Goal: Task Accomplishment & Management: Complete application form

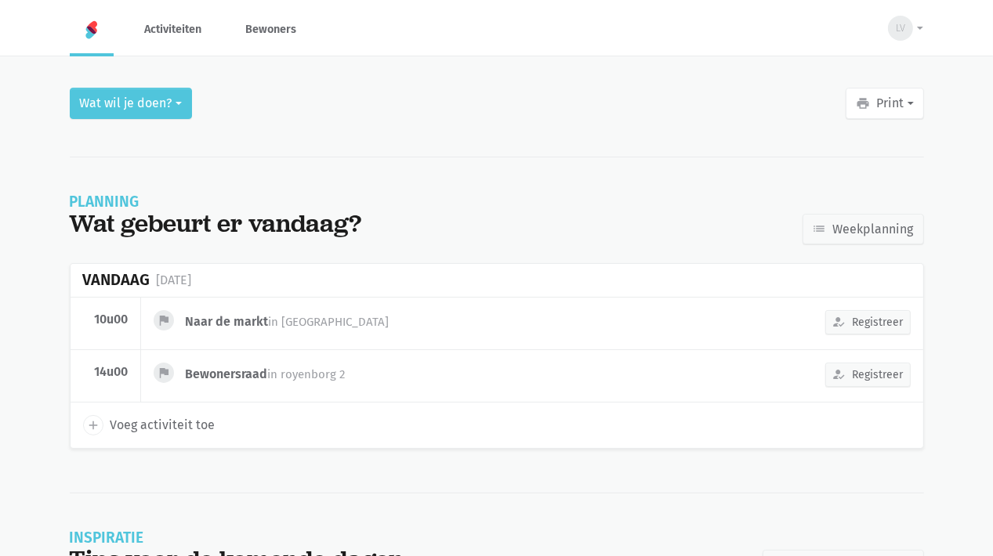
scroll to position [53, 0]
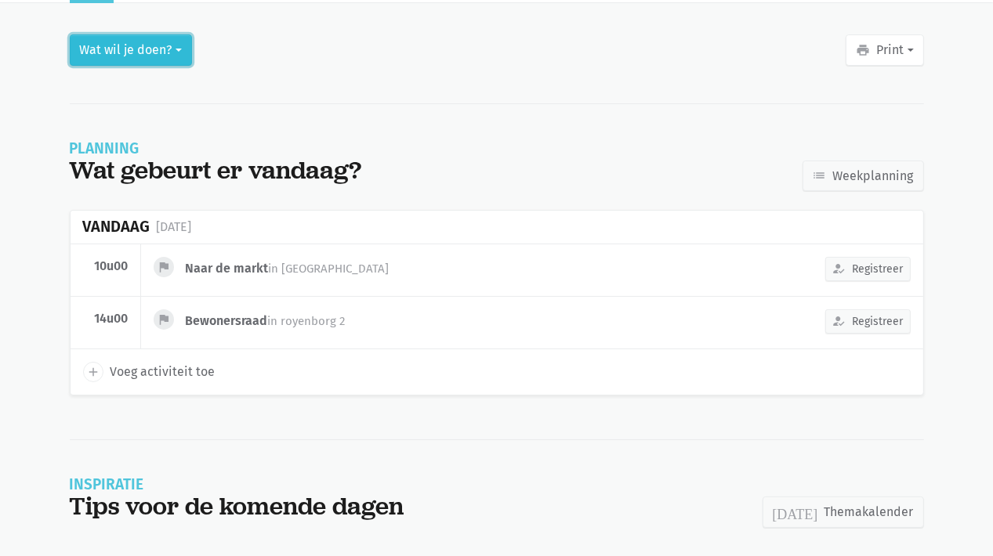
click at [113, 49] on button "Wat wil je doen?" at bounding box center [131, 49] width 122 height 31
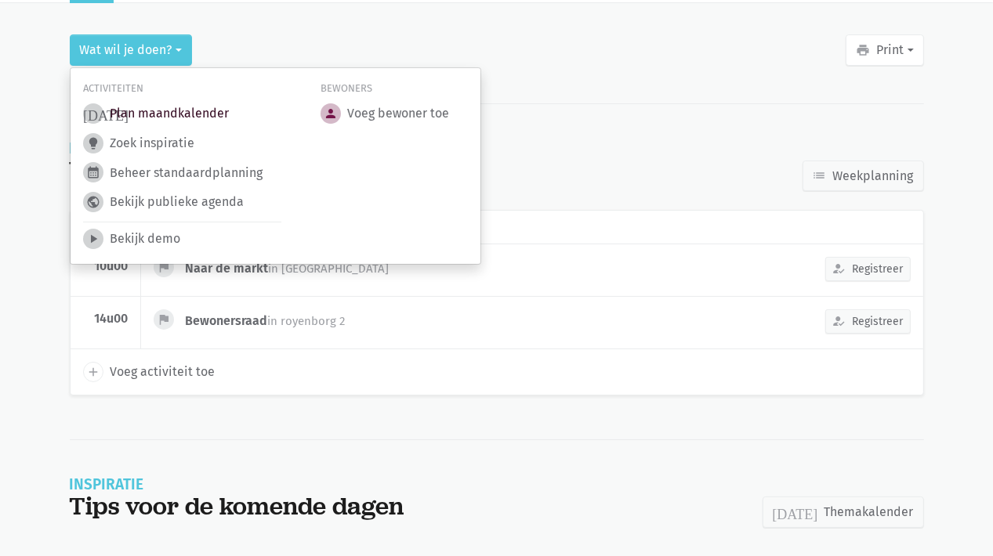
click at [143, 109] on link "today Plan maandkalender" at bounding box center [156, 113] width 146 height 20
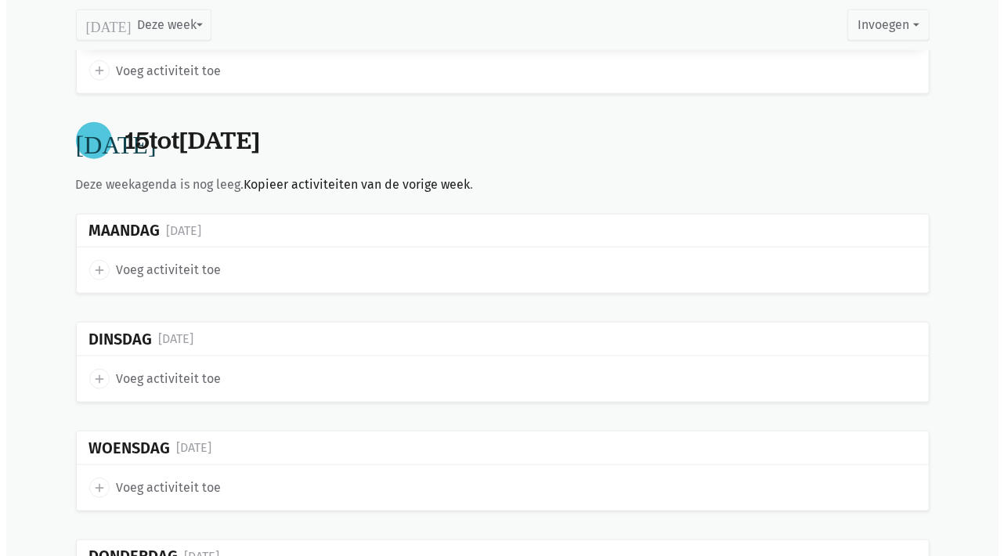
scroll to position [1410, 0]
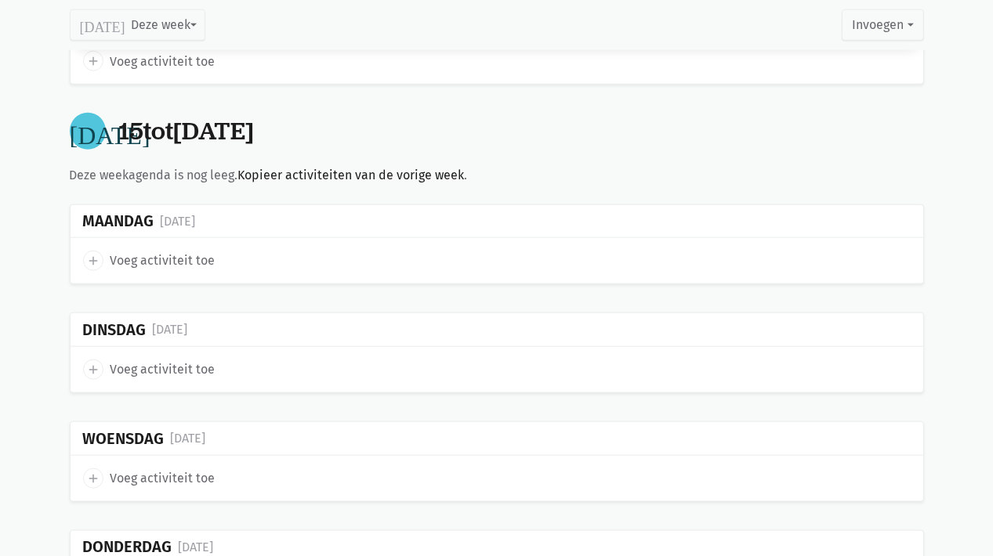
click at [98, 255] on icon "add" at bounding box center [93, 261] width 14 height 14
select select "14:00"
select select "15:00"
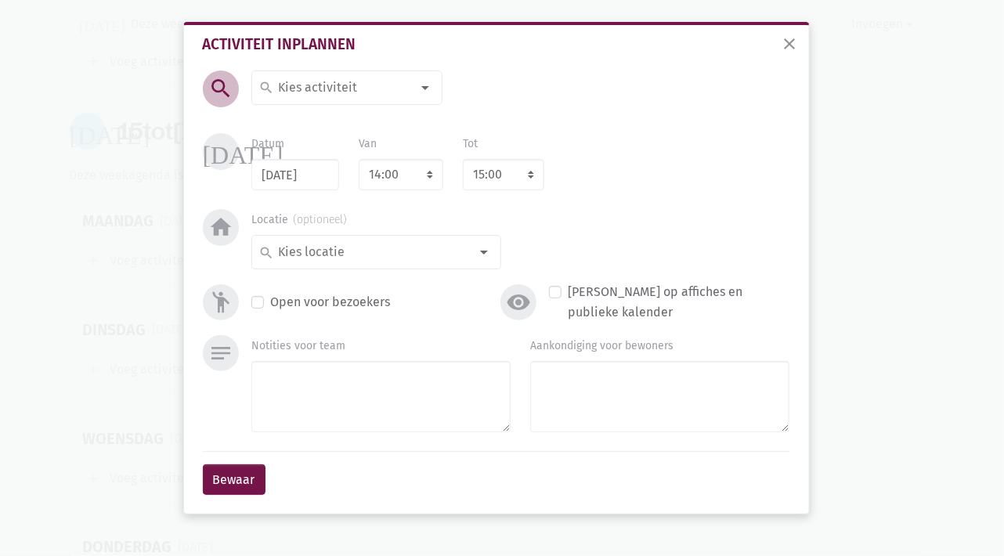
click at [421, 90] on div at bounding box center [425, 87] width 31 height 31
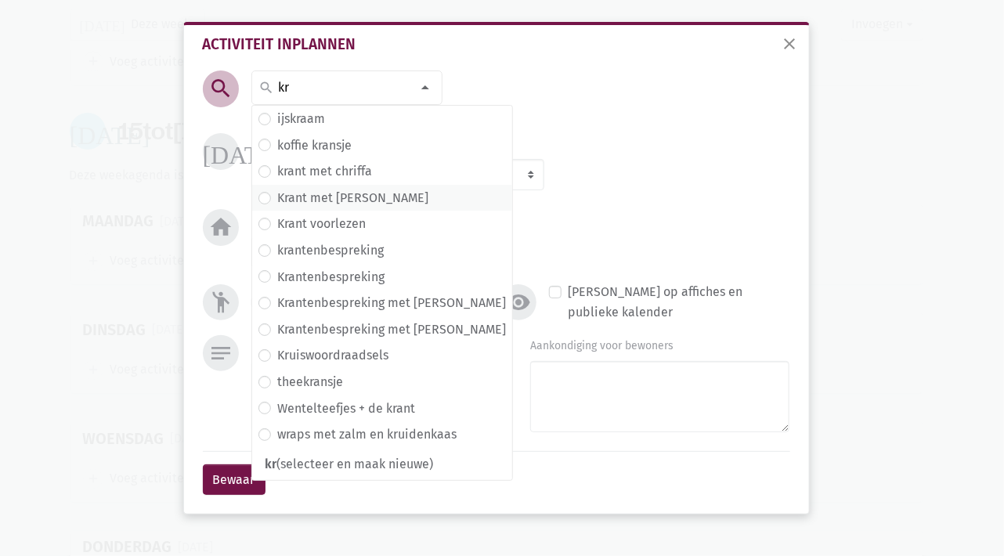
type input "kr"
click at [326, 194] on label "Krant met [PERSON_NAME]" at bounding box center [352, 198] width 151 height 20
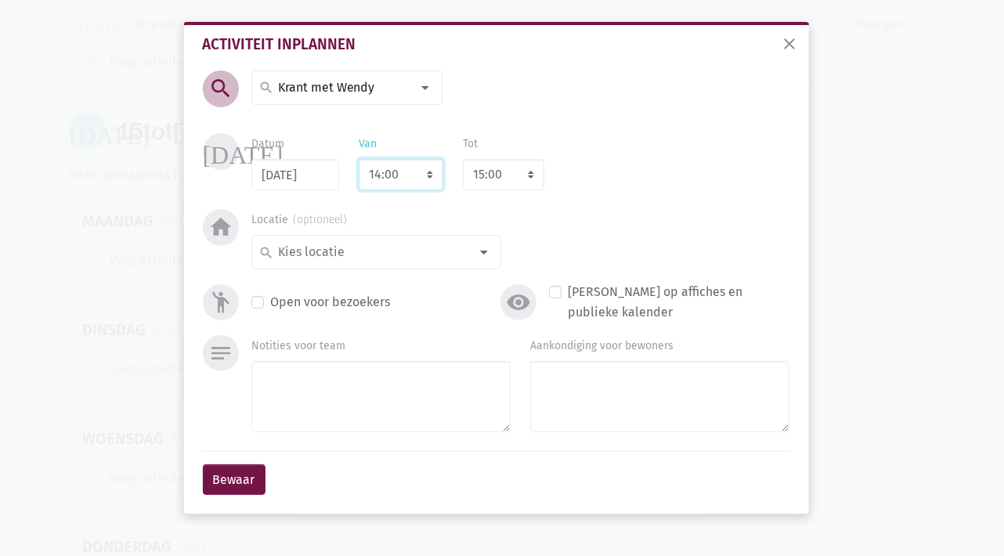
click at [429, 173] on select "7:00 7:15 7:30 7:45 8:00 8:15 8:30 8:45 9:00 9:15 9:30 9:45 10:00 10:15 10:30 1…" at bounding box center [401, 174] width 85 height 31
select select "10:30"
click at [359, 159] on select "7:00 7:15 7:30 7:45 8:00 8:15 8:30 8:45 9:00 9:15 9:30 9:45 10:00 10:15 10:30 1…" at bounding box center [401, 174] width 85 height 31
select select "11:30"
click at [394, 258] on input at bounding box center [373, 252] width 194 height 20
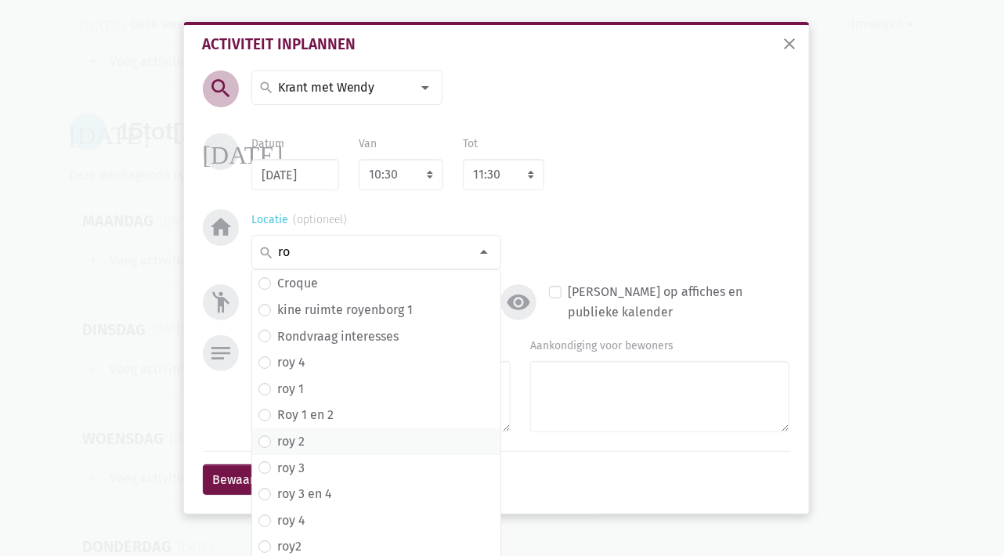
type input "ro"
click at [308, 433] on span "roy 2" at bounding box center [377, 442] width 236 height 20
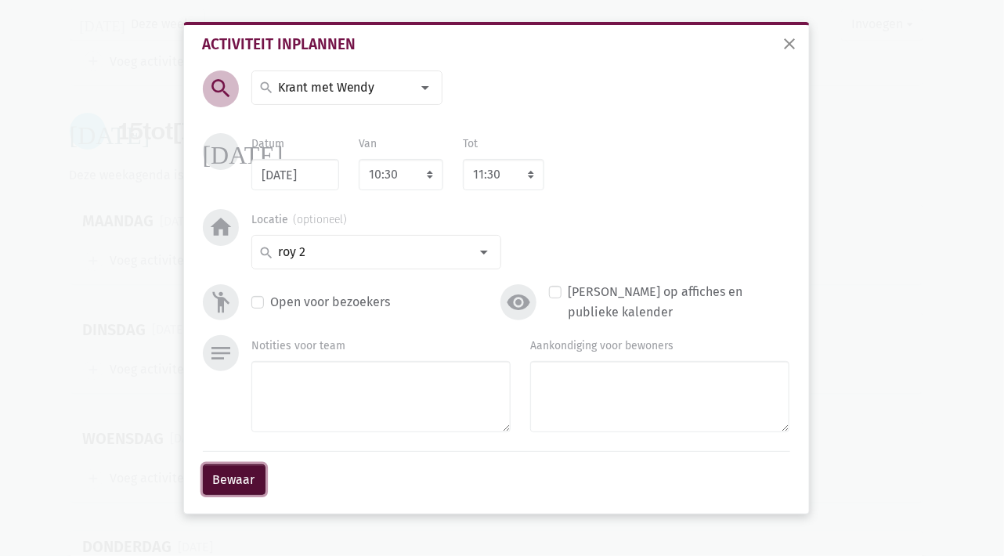
click at [248, 475] on button "Bewaar" at bounding box center [234, 480] width 63 height 31
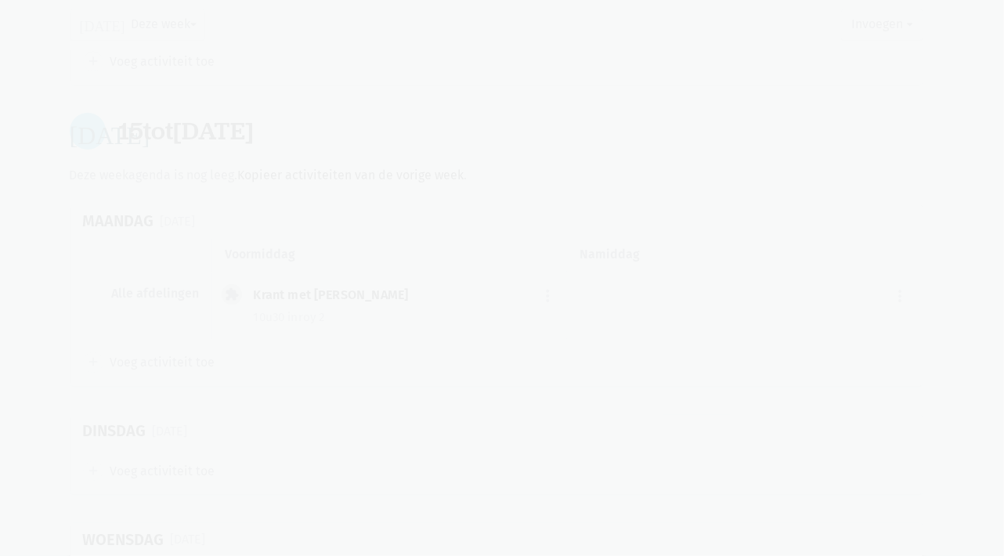
scroll to position [1384, 0]
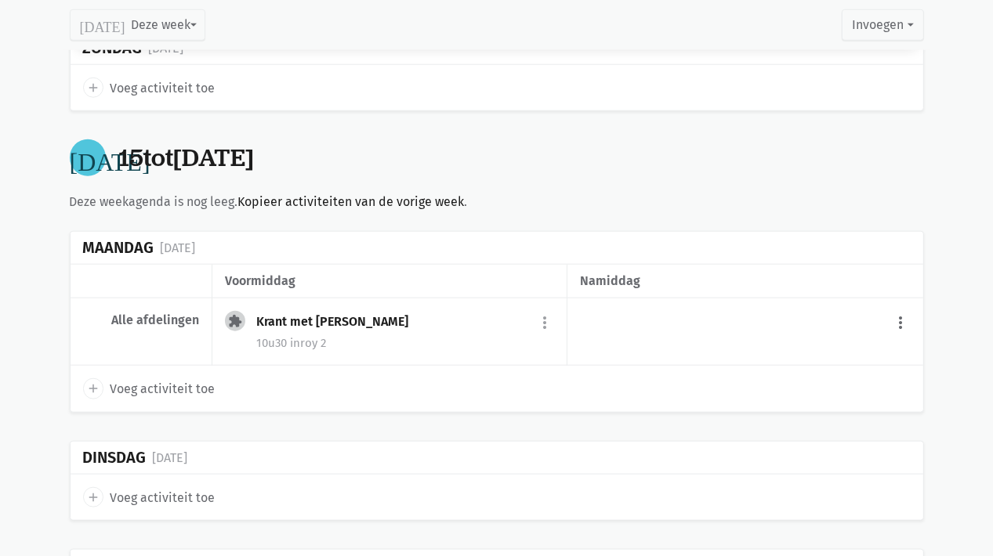
click at [898, 318] on button "more_vert" at bounding box center [901, 323] width 19 height 30
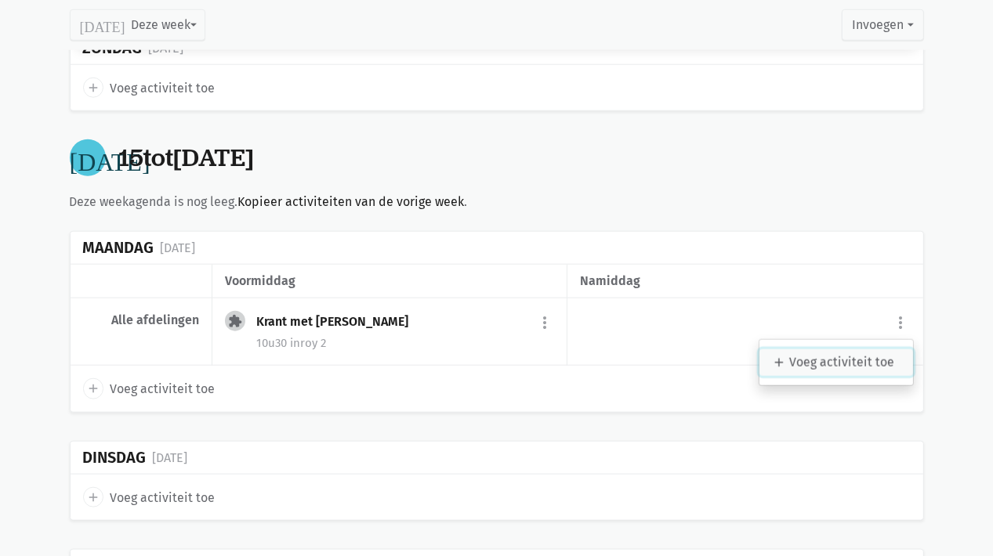
click at [795, 359] on link "add Voeg activiteit toe" at bounding box center [836, 362] width 154 height 27
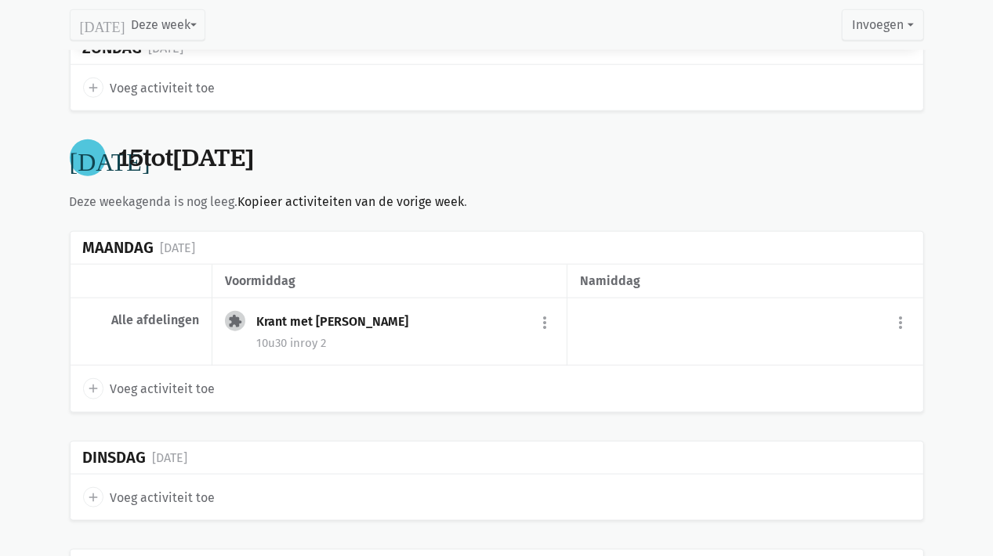
select select "14:00"
select select "15:00"
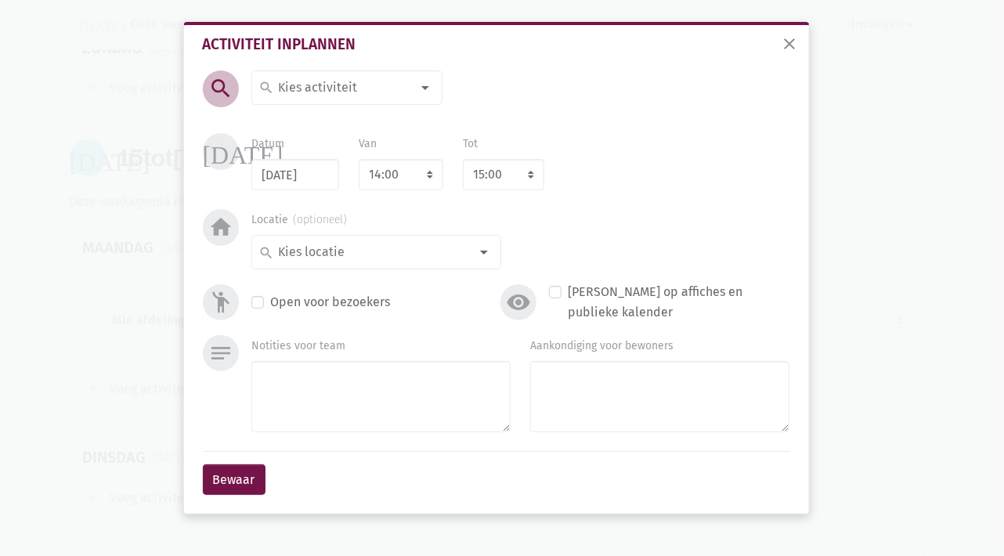
click at [328, 90] on input at bounding box center [344, 88] width 136 height 20
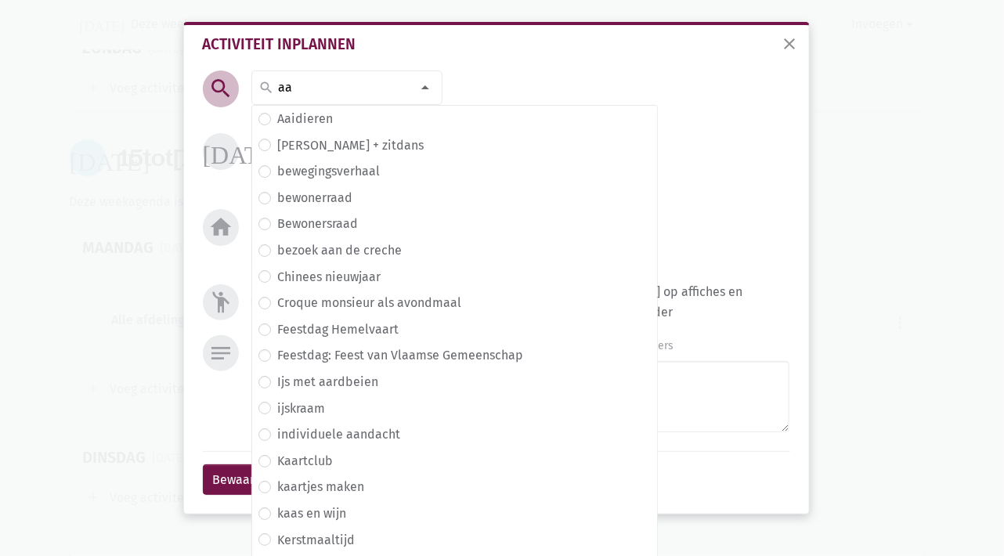
type input "a"
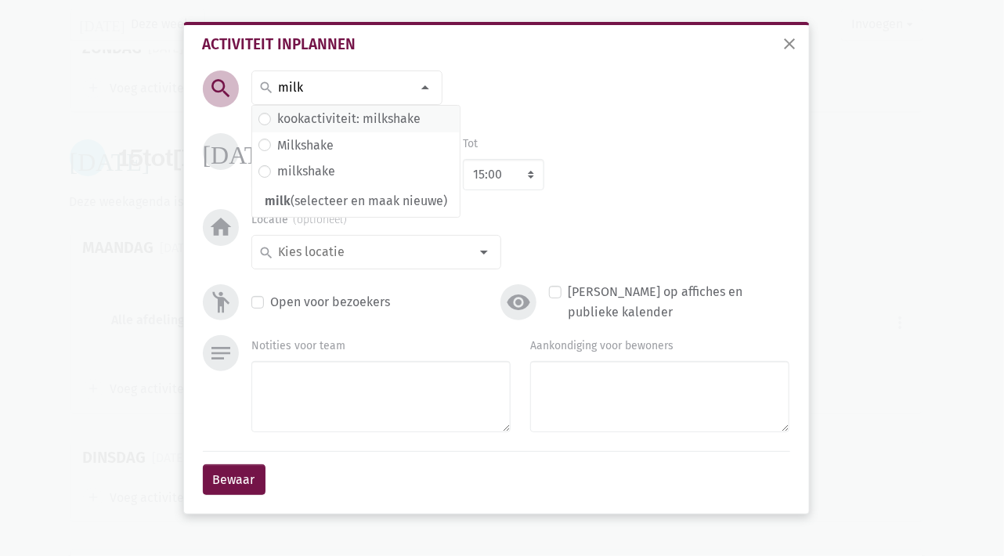
type input "milk"
click at [329, 121] on label "kookactiviteit: milkshake" at bounding box center [348, 119] width 143 height 20
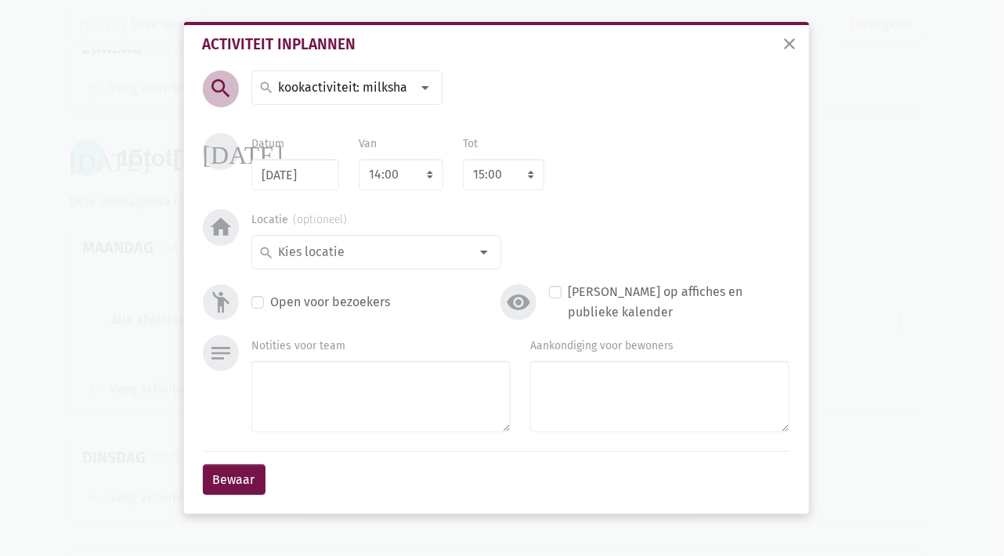
click at [417, 87] on div at bounding box center [425, 87] width 31 height 31
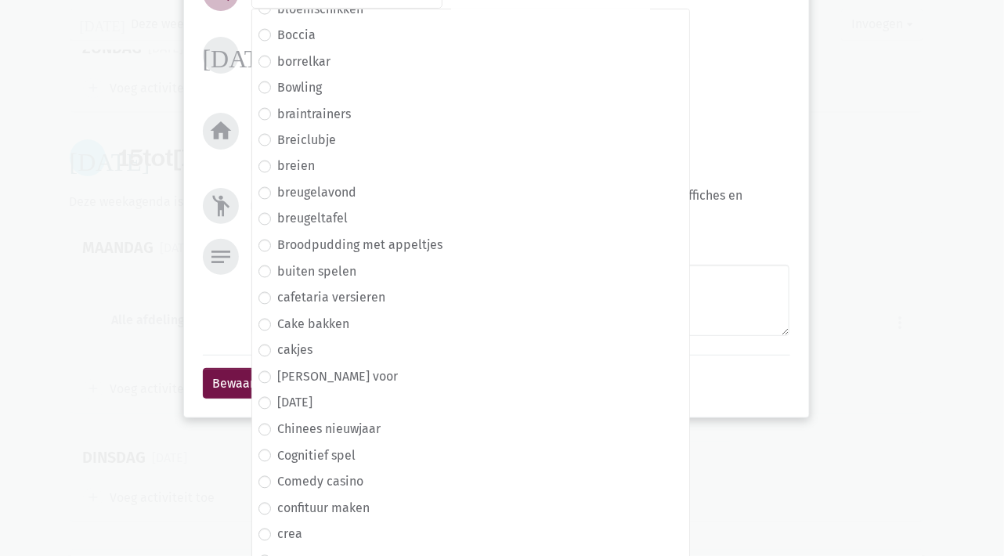
scroll to position [1052, 0]
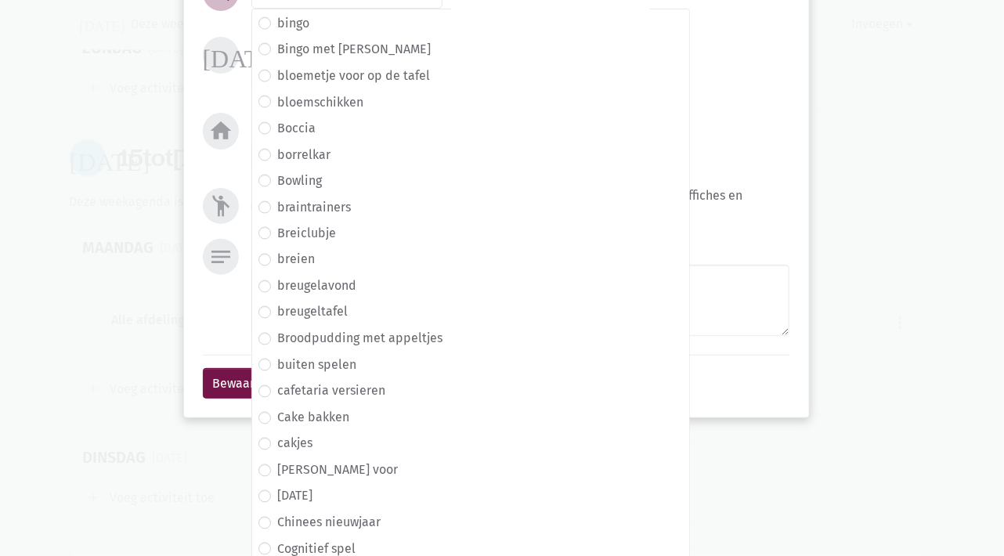
click at [725, 42] on div "Datum [DATE] Van 7:00 7:15 7:30 7:45 8:00 8:15 8:30 8:45 9:00 9:15 9:30 9:45 10…" at bounding box center [521, 65] width 558 height 57
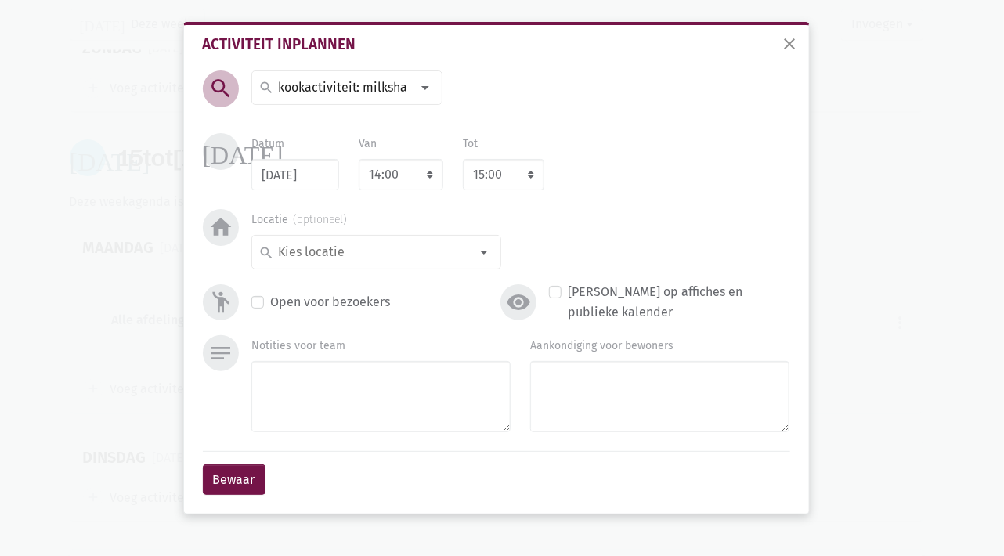
scroll to position [0, 0]
click at [386, 86] on input at bounding box center [344, 88] width 136 height 20
type input "Milkshake met Chriffa"
click at [423, 123] on span "Milkshake met Chriffa (selecteer en maak nieuwe)" at bounding box center [406, 122] width 309 height 20
click at [413, 176] on select "7:00 7:15 7:30 7:45 8:00 8:15 8:30 8:45 9:00 9:15 9:30 9:45 10:00 10:15 10:30 1…" at bounding box center [401, 174] width 85 height 31
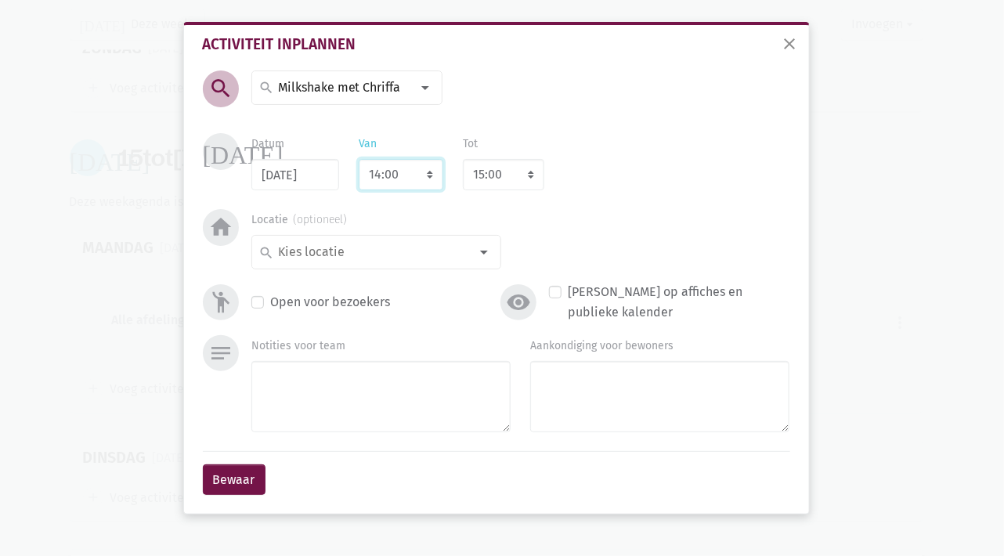
click at [401, 175] on select "7:00 7:15 7:30 7:45 8:00 8:15 8:30 8:45 9:00 9:15 9:30 9:45 10:00 10:15 10:30 1…" at bounding box center [401, 174] width 85 height 31
select select "14:15"
select select "15:15"
click at [414, 177] on select "7:00 7:15 7:30 7:45 8:00 8:15 8:30 8:45 9:00 9:15 9:30 9:45 10:00 10:15 10:30 1…" at bounding box center [401, 174] width 85 height 31
select select "14:30"
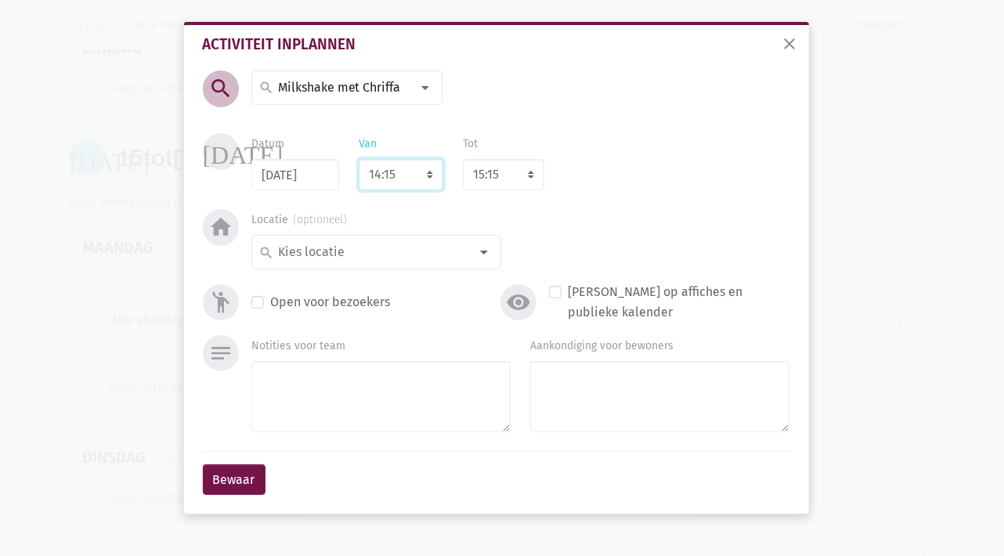
click at [359, 159] on select "7:00 7:15 7:30 7:45 8:00 8:15 8:30 8:45 9:00 9:15 9:30 9:45 10:00 10:15 10:30 1…" at bounding box center [401, 174] width 85 height 31
select select "15:30"
click at [504, 178] on select "8:00 8:15 8:30 8:45 9:00 9:15 9:30 9:45 10:00 10:15 10:30 10:45 11:00 11:15 11:…" at bounding box center [503, 174] width 81 height 31
click at [498, 179] on select "8:00 8:15 8:30 8:45 9:00 9:15 9:30 9:45 10:00 10:15 10:30 10:45 11:00 11:15 11:…" at bounding box center [503, 174] width 81 height 31
click at [370, 247] on input at bounding box center [373, 252] width 194 height 20
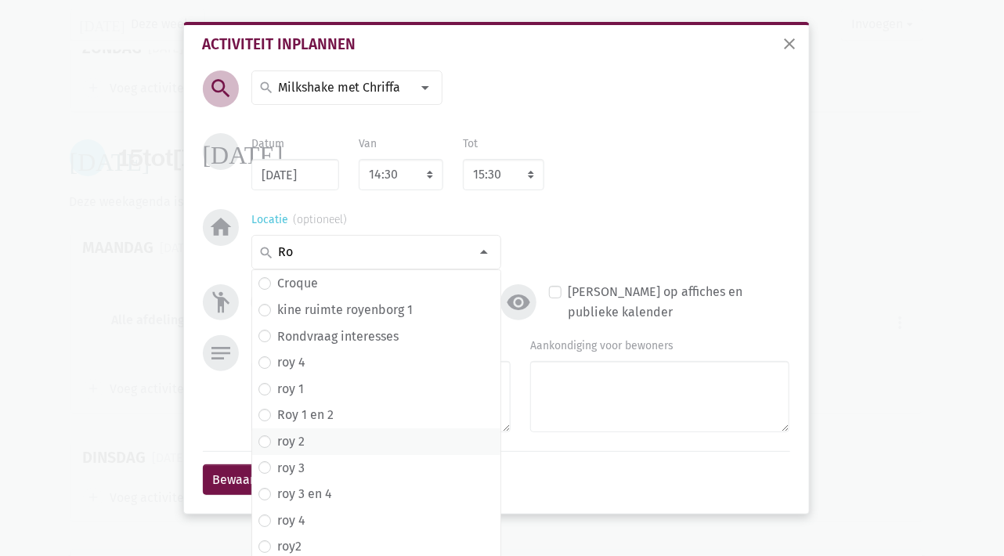
type input "Ro"
click at [307, 443] on span "roy 2" at bounding box center [377, 442] width 236 height 20
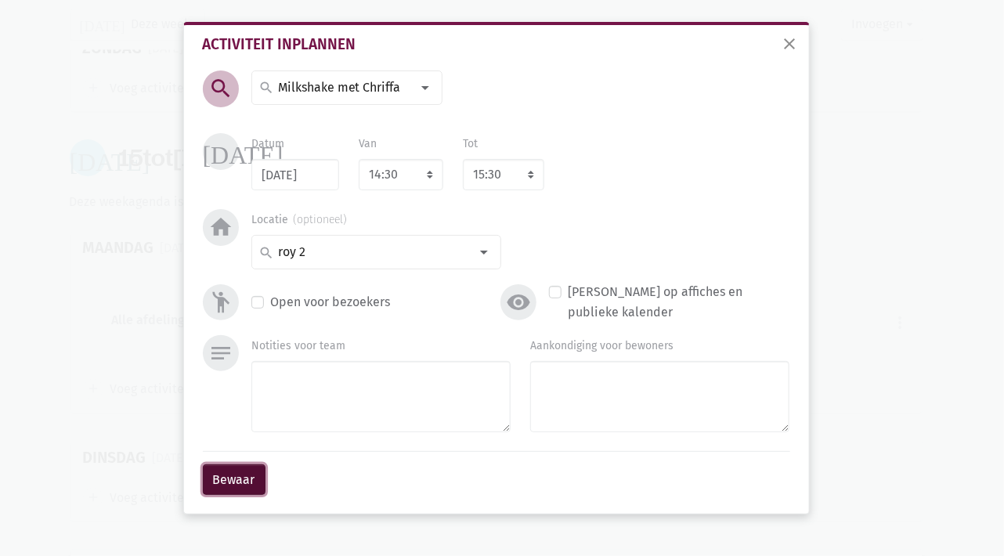
click at [239, 488] on button "Bewaar" at bounding box center [234, 480] width 63 height 31
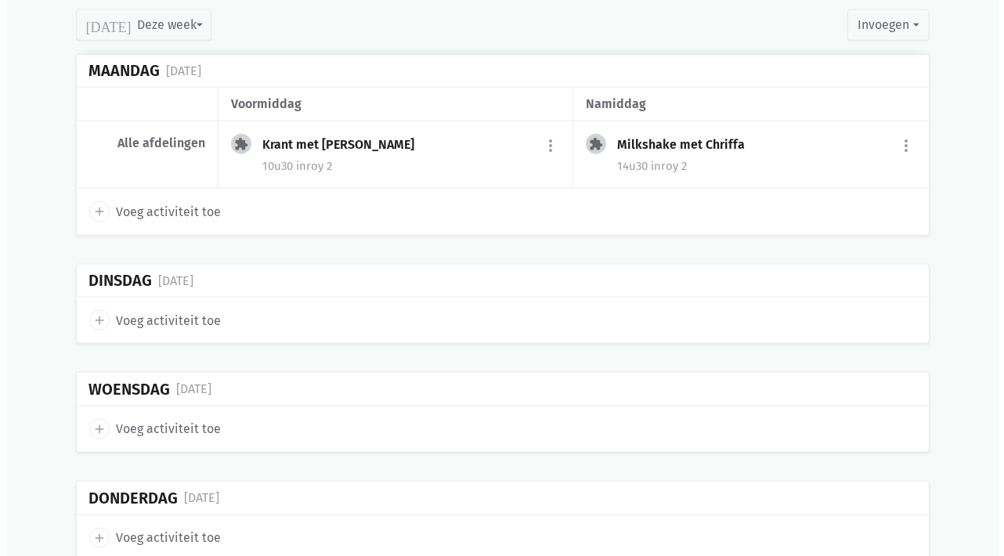
scroll to position [1619, 0]
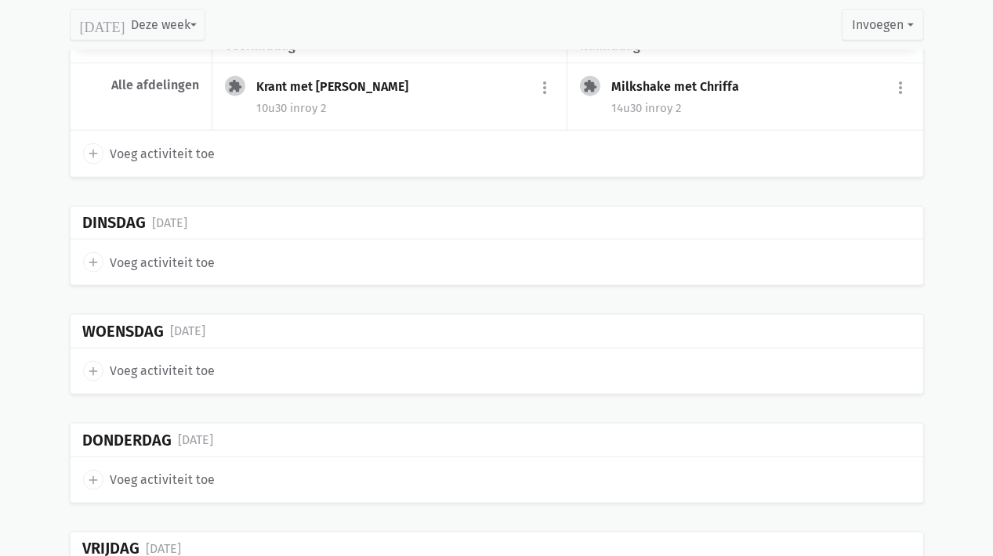
click at [95, 257] on icon "add" at bounding box center [93, 262] width 14 height 14
select select "14:00"
select select "15:00"
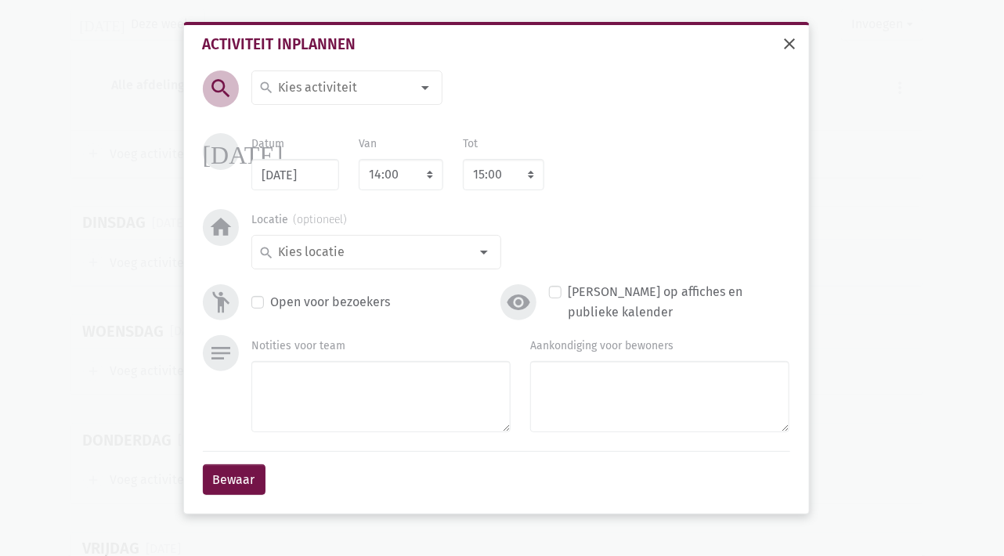
click at [791, 44] on span "close" at bounding box center [790, 43] width 19 height 19
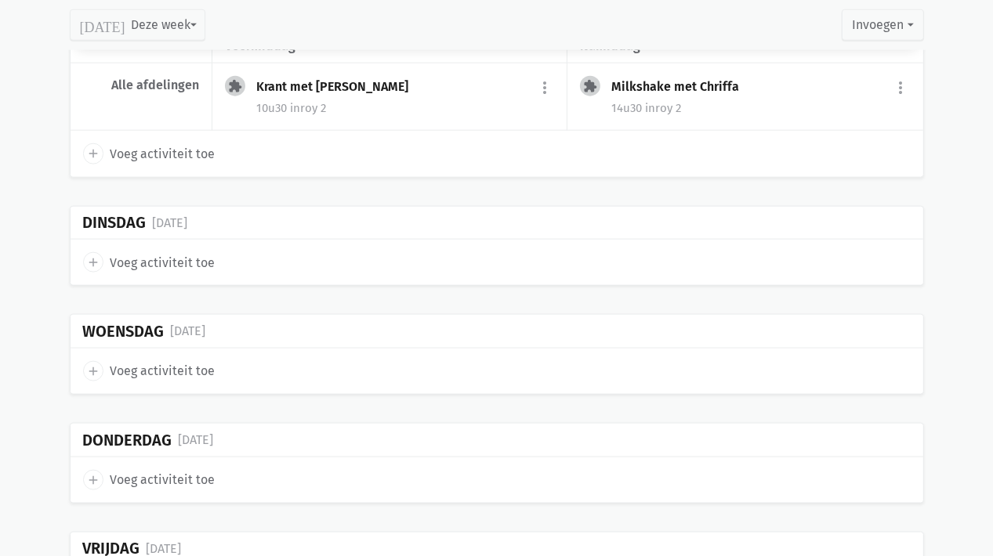
click at [92, 255] on icon "add" at bounding box center [93, 262] width 14 height 14
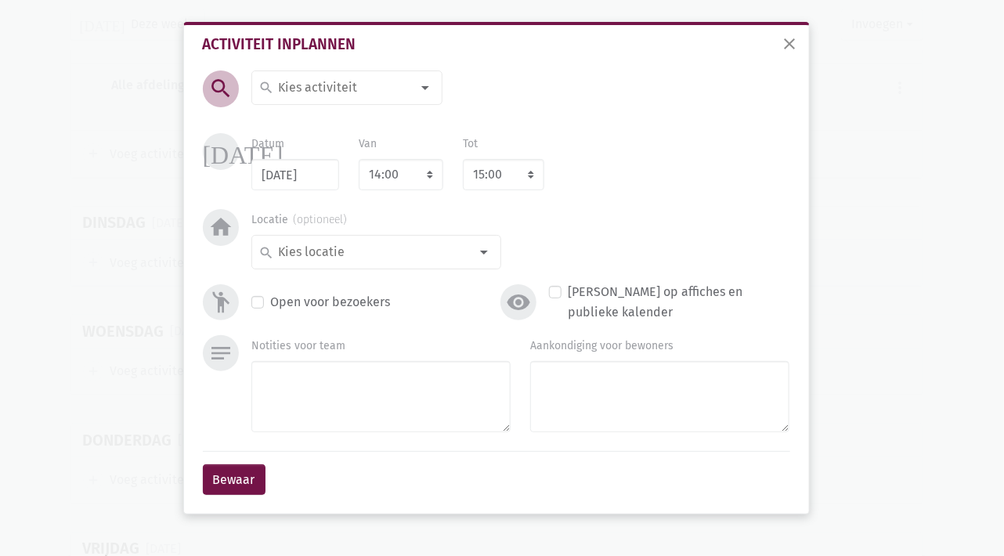
click at [326, 94] on input at bounding box center [344, 88] width 136 height 20
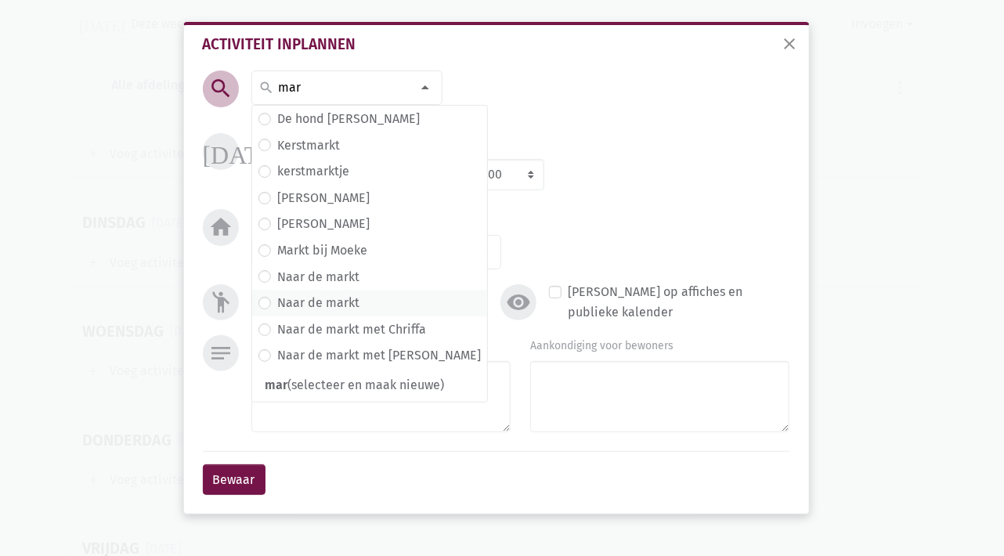
type input "mar"
click at [297, 301] on label "Naar de markt" at bounding box center [318, 303] width 82 height 20
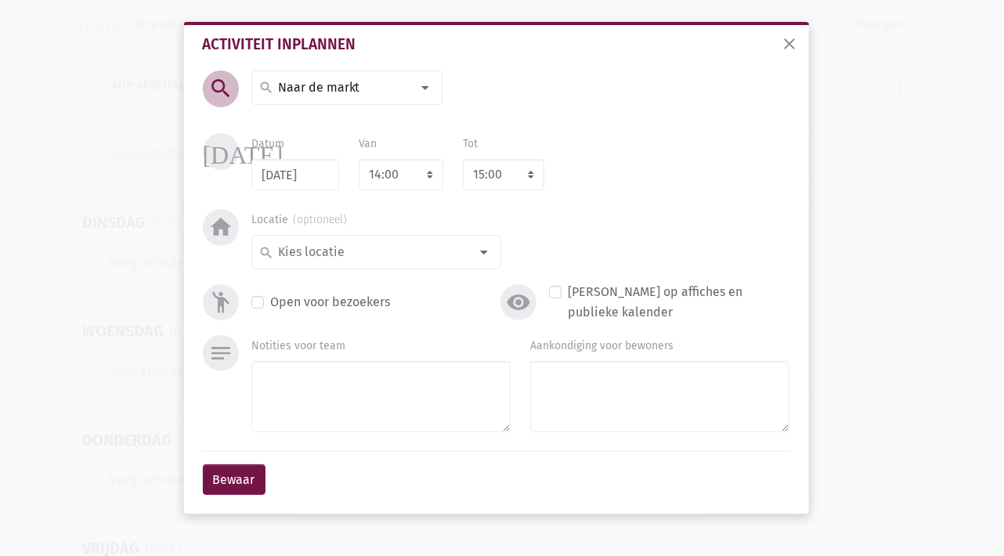
click at [410, 89] on div at bounding box center [425, 87] width 31 height 31
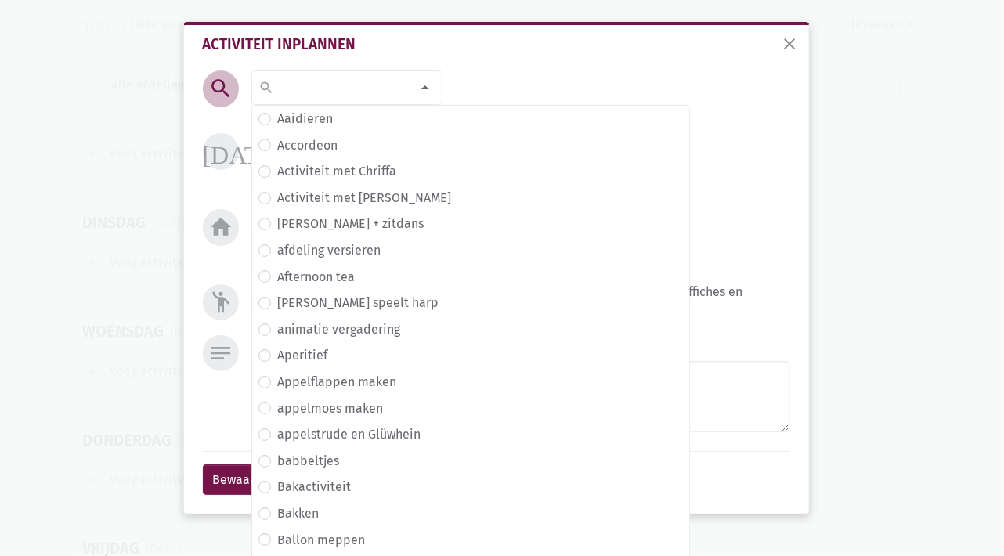
scroll to position [89, 0]
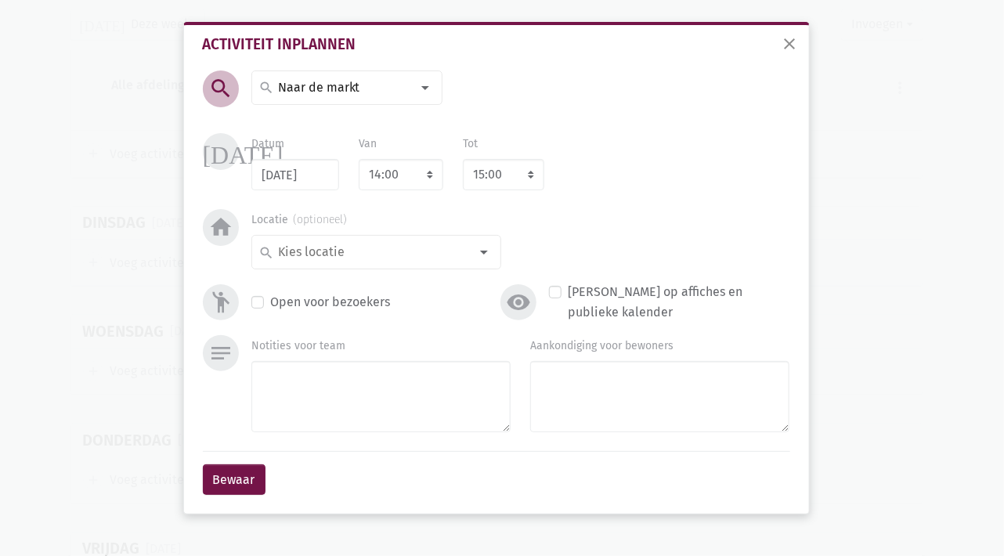
scroll to position [0, 0]
click at [400, 173] on select "7:00 7:15 7:30 7:45 8:00 8:15 8:30 8:45 9:00 9:15 9:30 9:45 10:00 10:15 10:30 1…" at bounding box center [401, 174] width 85 height 31
select select "10:30"
click at [359, 159] on select "7:00 7:15 7:30 7:45 8:00 8:15 8:30 8:45 9:00 9:15 9:30 9:45 10:00 10:15 10:30 1…" at bounding box center [401, 174] width 85 height 31
select select "11:30"
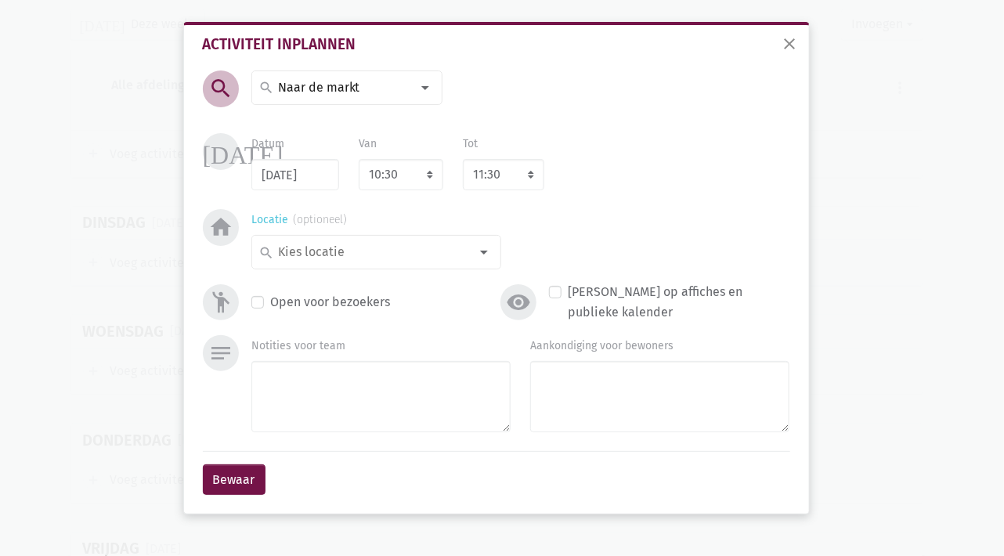
click at [356, 248] on input at bounding box center [373, 252] width 194 height 20
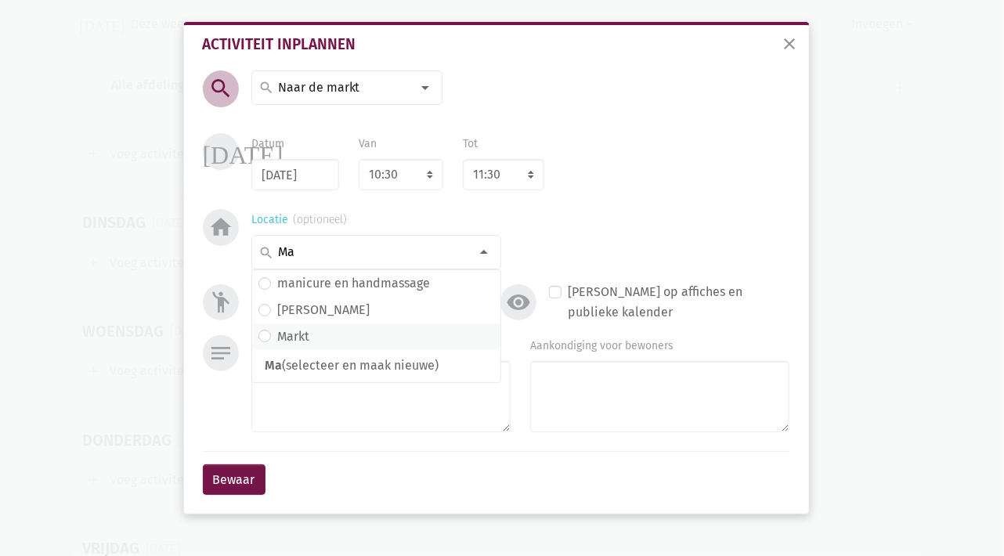
type input "Ma"
click at [295, 333] on label "Markt" at bounding box center [293, 337] width 32 height 20
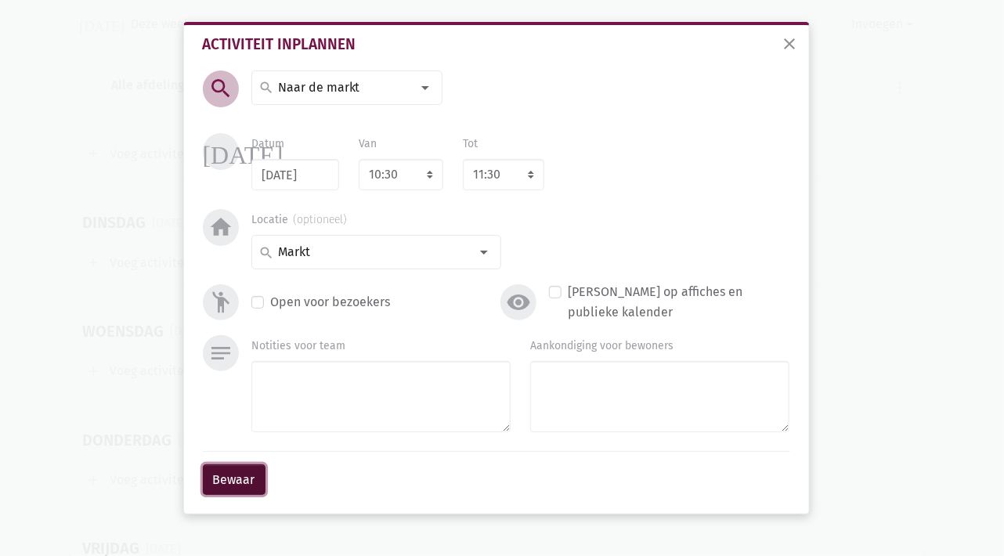
click at [230, 480] on button "Bewaar" at bounding box center [234, 480] width 63 height 31
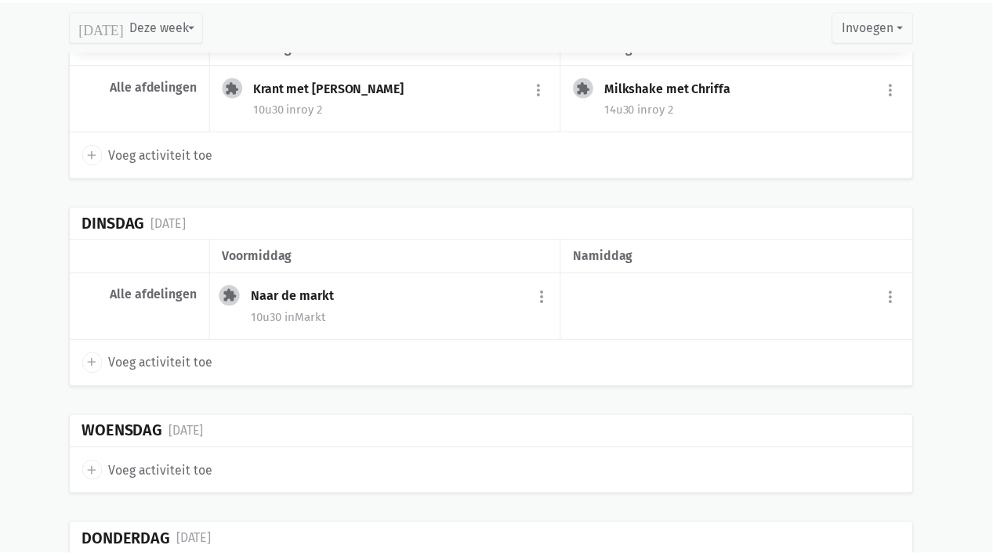
scroll to position [1592, 0]
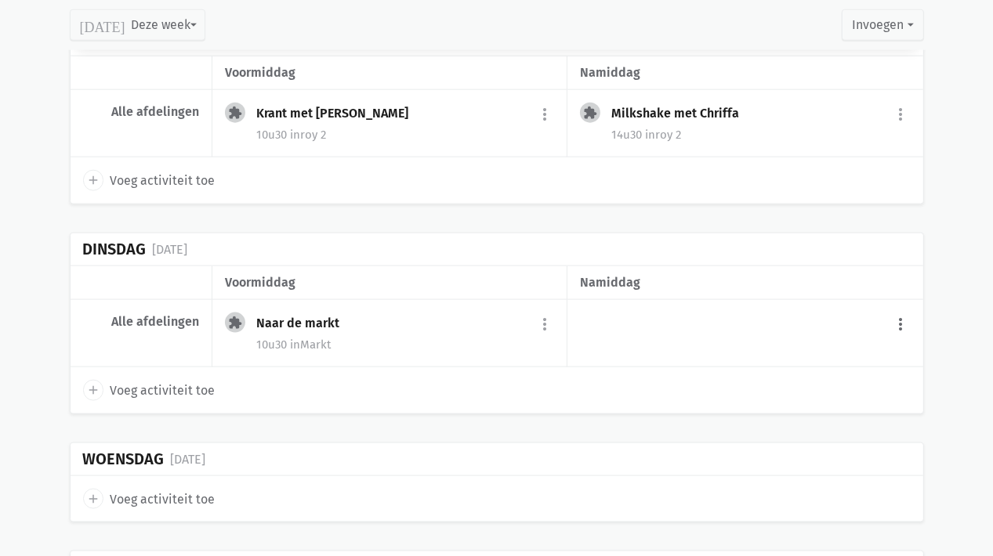
click at [898, 320] on button "more_vert" at bounding box center [901, 324] width 19 height 30
click at [901, 323] on button "more_vert" at bounding box center [901, 324] width 19 height 30
click at [642, 316] on div "more_vert add Voeg activiteit toe" at bounding box center [744, 334] width 355 height 68
click at [900, 320] on button "more_vert" at bounding box center [901, 324] width 19 height 30
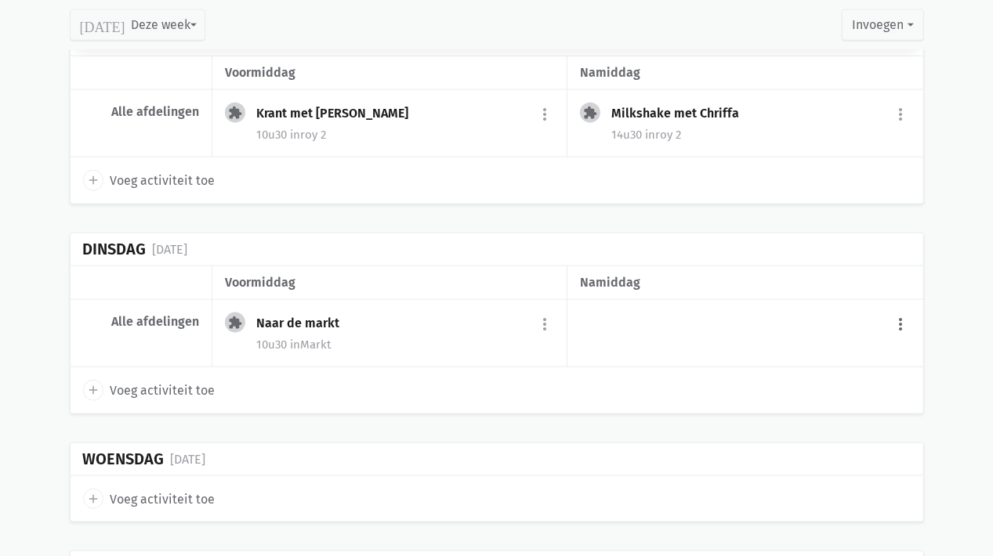
click at [900, 320] on button "more_vert" at bounding box center [901, 324] width 19 height 30
click at [92, 383] on icon "add" at bounding box center [93, 390] width 14 height 14
select select "14:00"
select select "15:00"
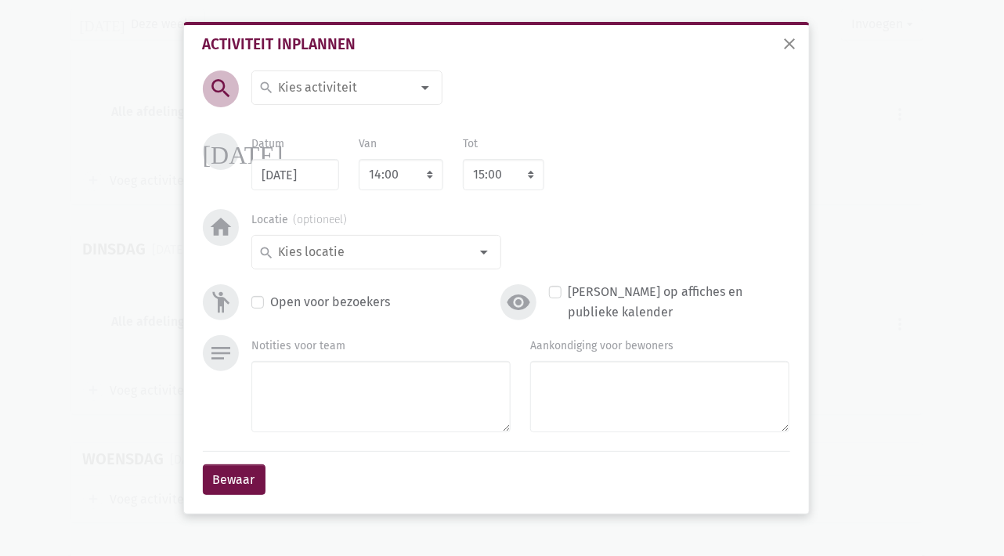
click at [423, 89] on div at bounding box center [425, 87] width 31 height 31
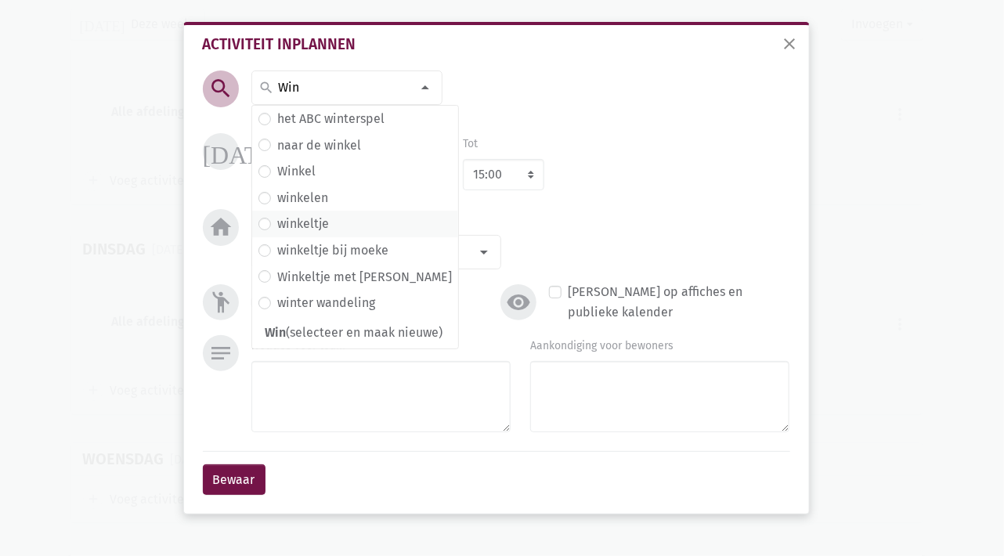
type input "Win"
click at [317, 220] on label "winkeltje" at bounding box center [303, 224] width 52 height 20
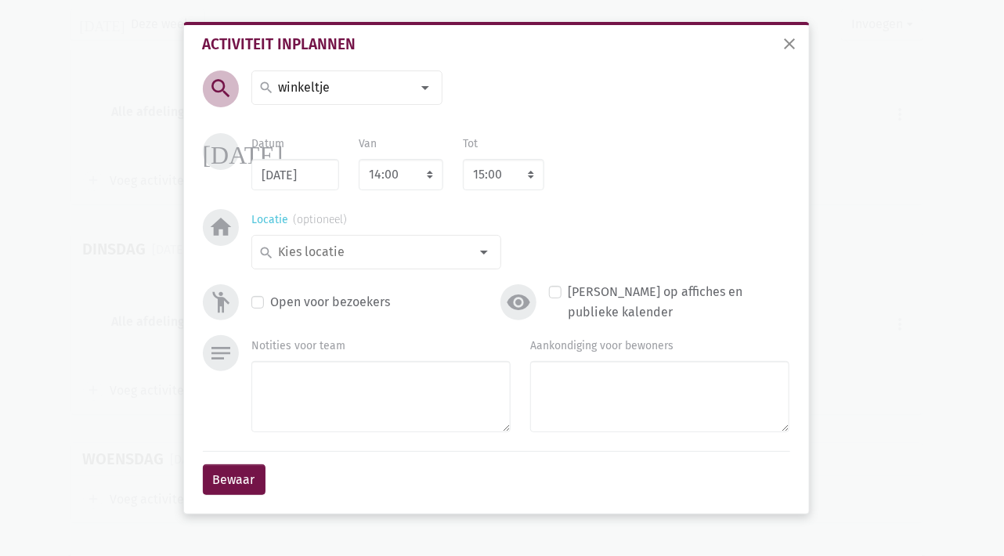
click at [394, 257] on input at bounding box center [373, 252] width 194 height 20
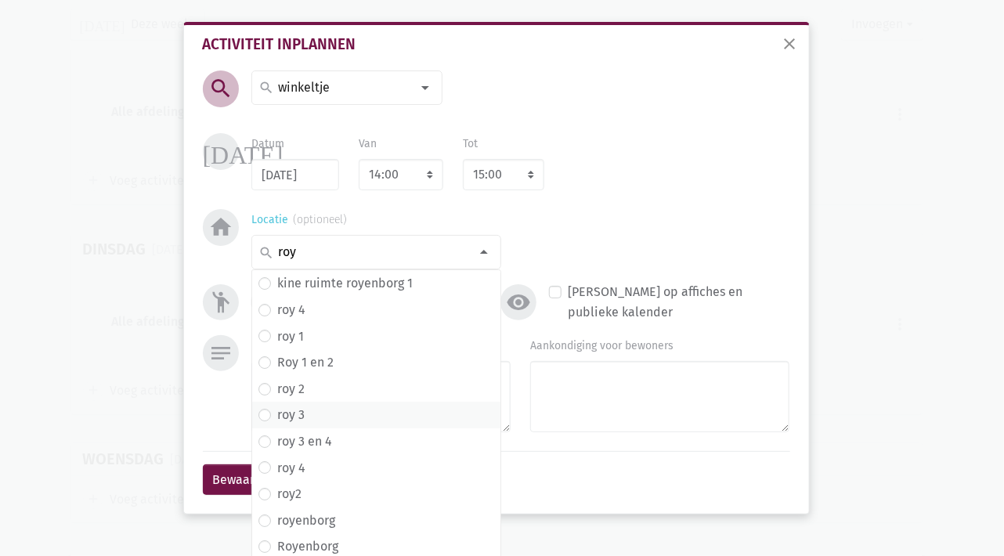
type input "roy"
click at [317, 413] on span "roy 3" at bounding box center [377, 415] width 236 height 20
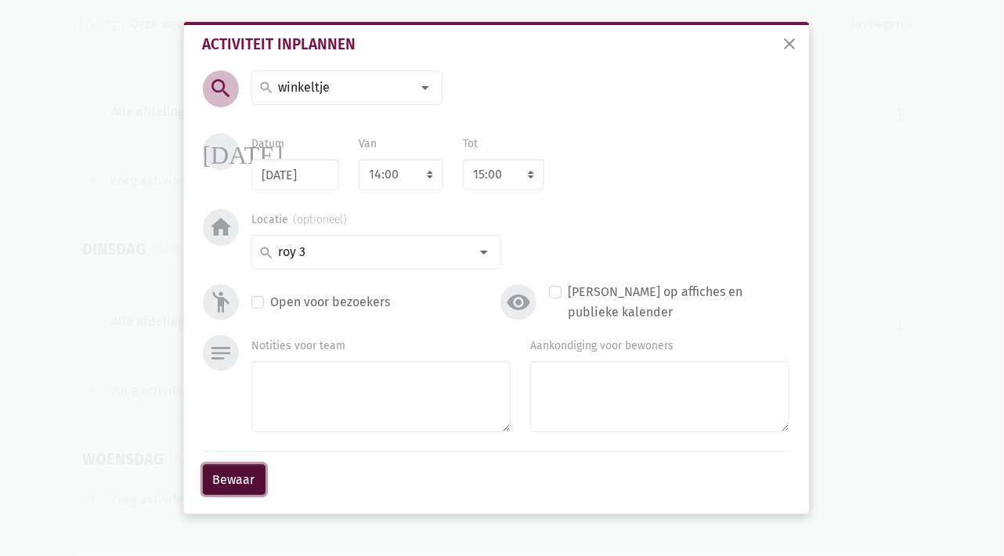
click at [222, 475] on button "Bewaar" at bounding box center [234, 480] width 63 height 31
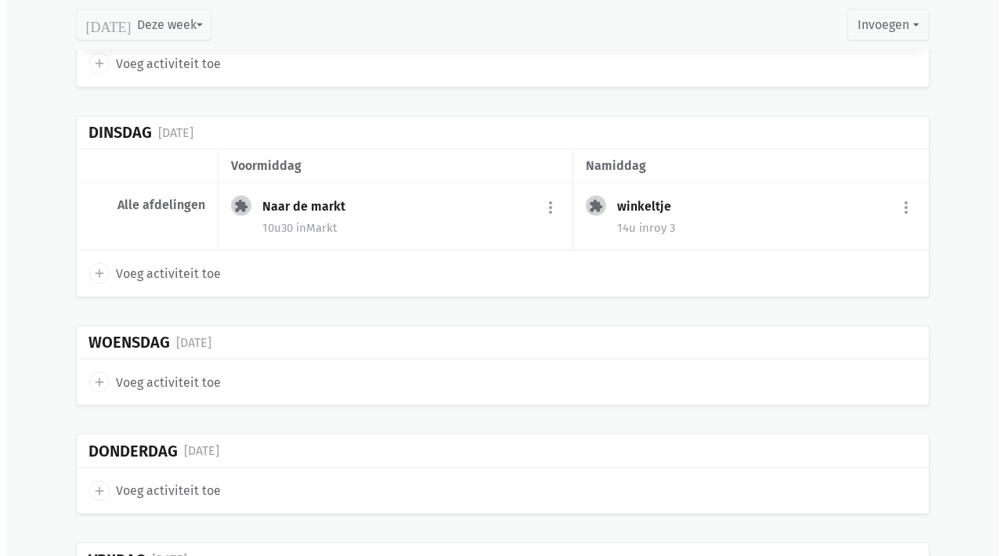
scroll to position [1749, 0]
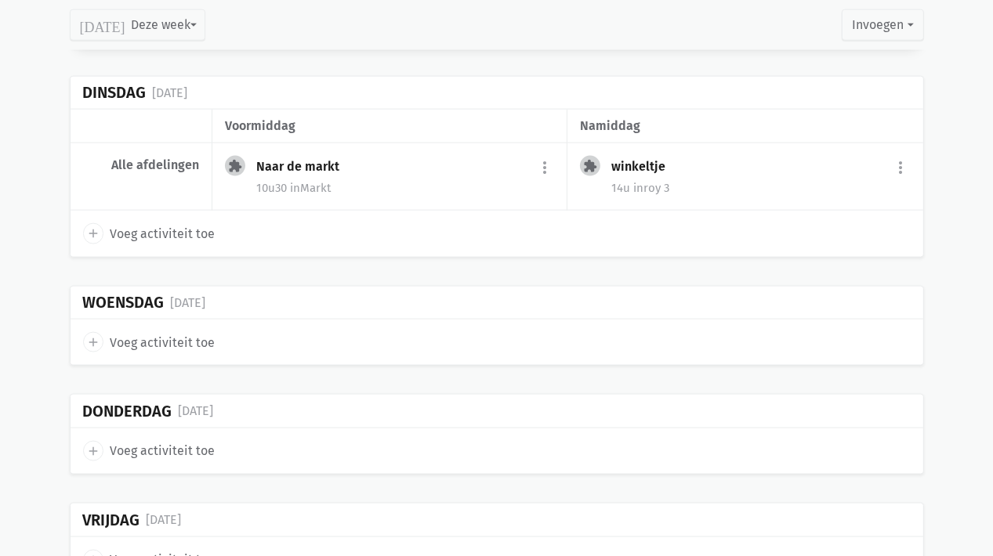
click at [97, 335] on icon "add" at bounding box center [93, 342] width 14 height 14
select select "14:00"
select select "15:00"
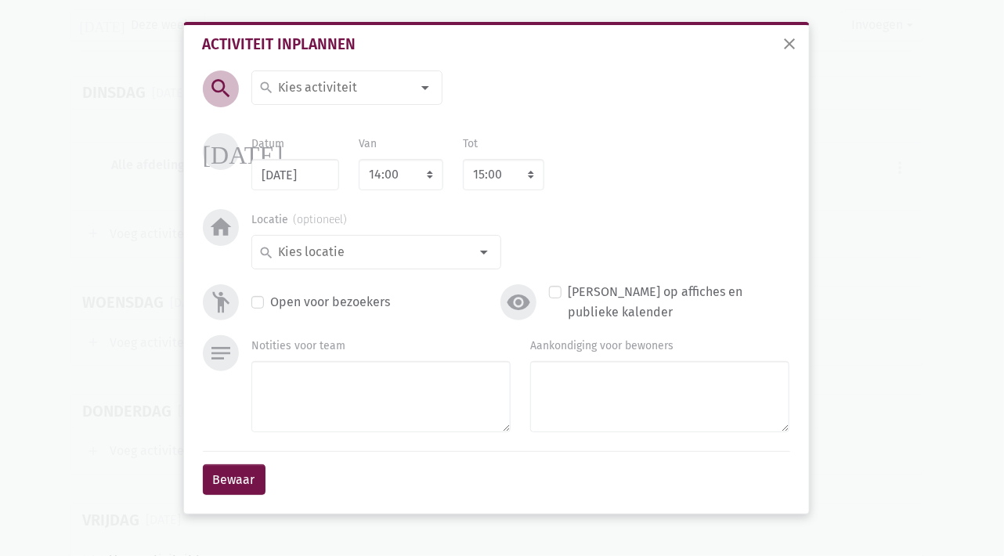
click at [426, 89] on div at bounding box center [425, 87] width 31 height 31
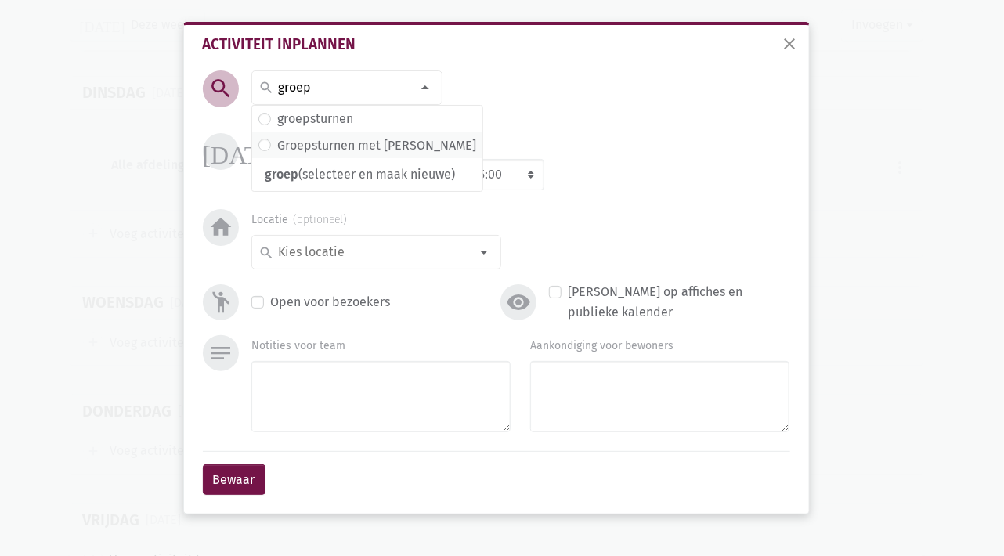
type input "groep"
click at [375, 144] on label "Groepsturnen met [PERSON_NAME]" at bounding box center [376, 146] width 199 height 20
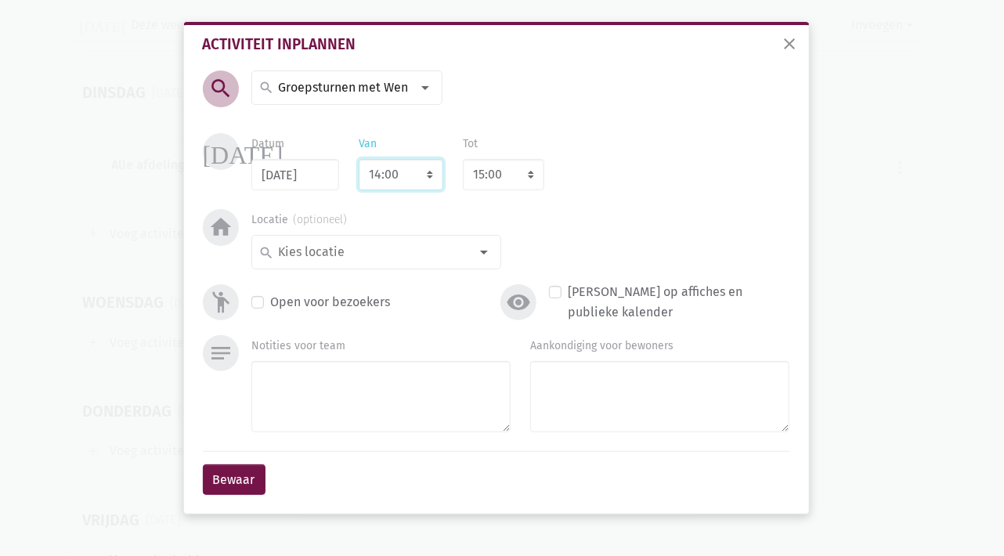
click at [412, 176] on select "7:00 7:15 7:30 7:45 8:00 8:15 8:30 8:45 9:00 9:15 9:30 9:45 10:00 10:15 10:30 1…" at bounding box center [401, 174] width 85 height 31
select select "10:30"
click at [359, 159] on select "7:00 7:15 7:30 7:45 8:00 8:15 8:30 8:45 9:00 9:15 9:30 9:45 10:00 10:15 10:30 1…" at bounding box center [401, 174] width 85 height 31
select select "11:30"
click at [332, 261] on input at bounding box center [373, 252] width 194 height 20
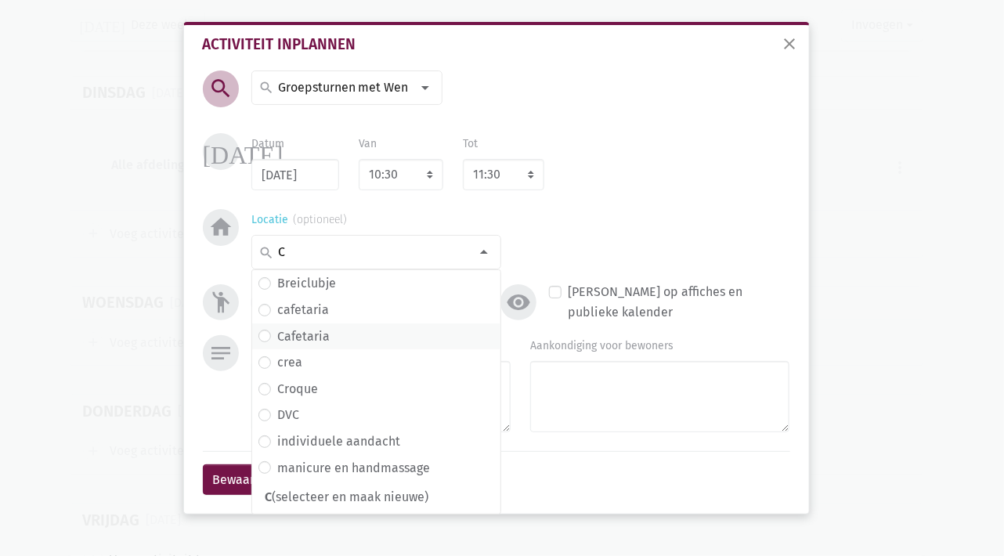
type input "C"
click at [313, 336] on label "Cafetaria" at bounding box center [303, 337] width 52 height 20
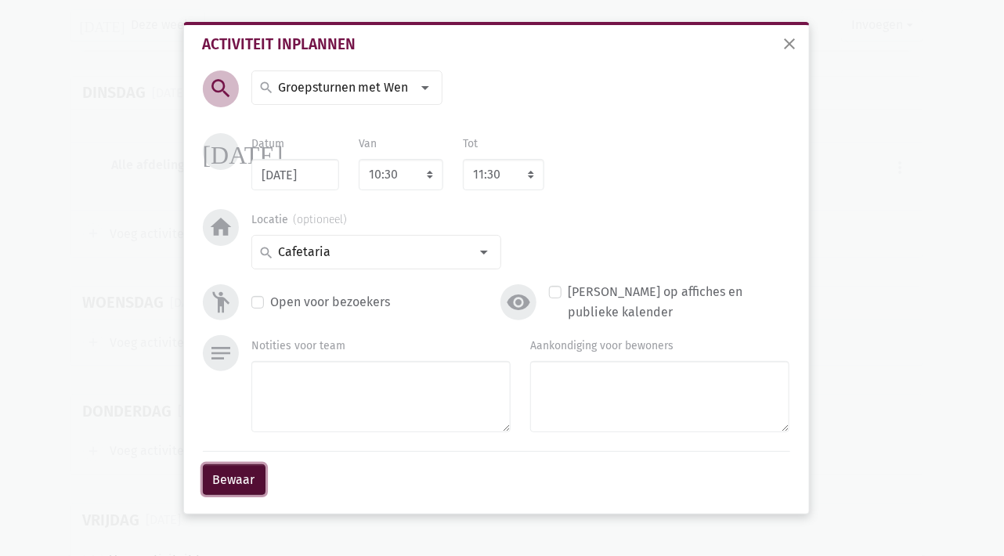
click at [244, 481] on button "Bewaar" at bounding box center [234, 480] width 63 height 31
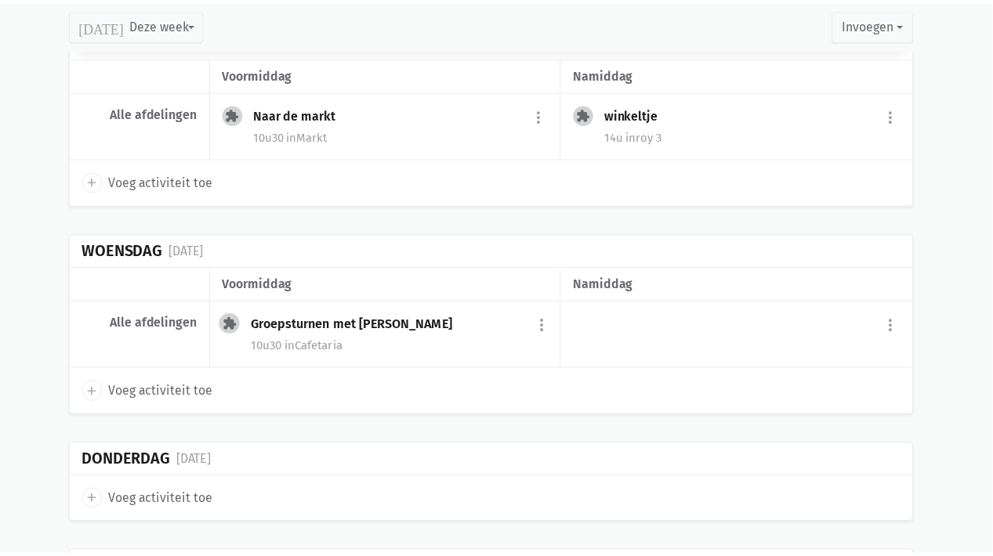
scroll to position [1802, 0]
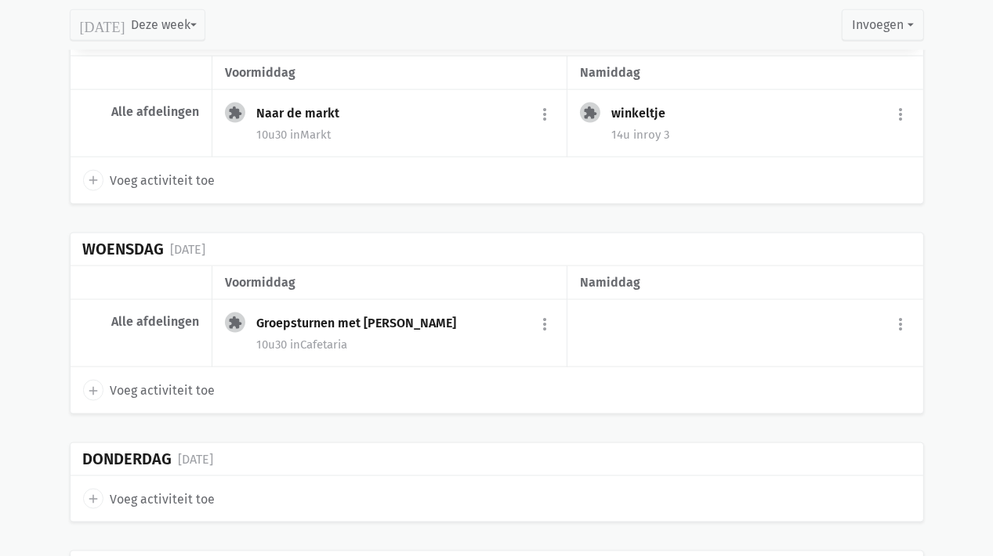
click at [92, 385] on icon "add" at bounding box center [93, 391] width 14 height 14
select select "14:00"
select select "15:00"
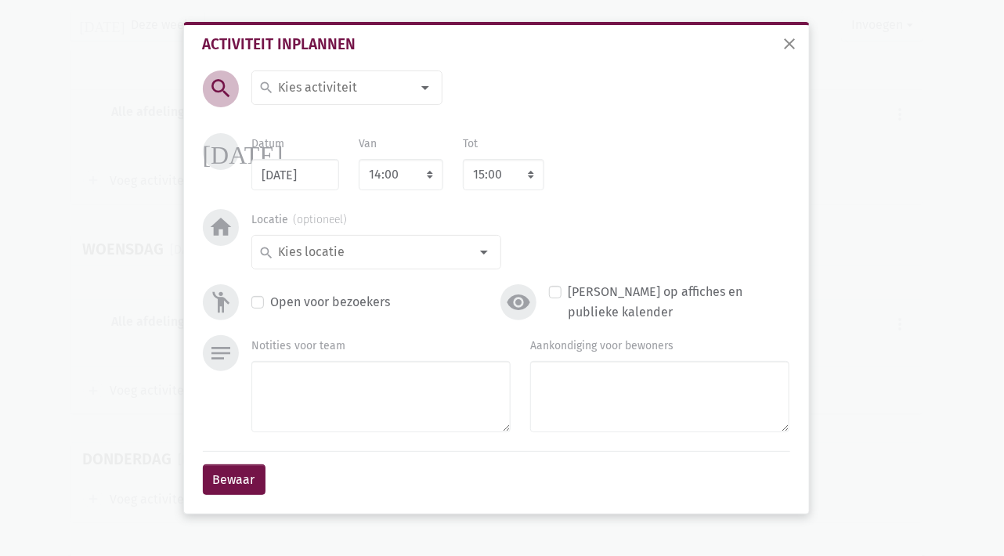
click at [420, 91] on div at bounding box center [425, 87] width 31 height 31
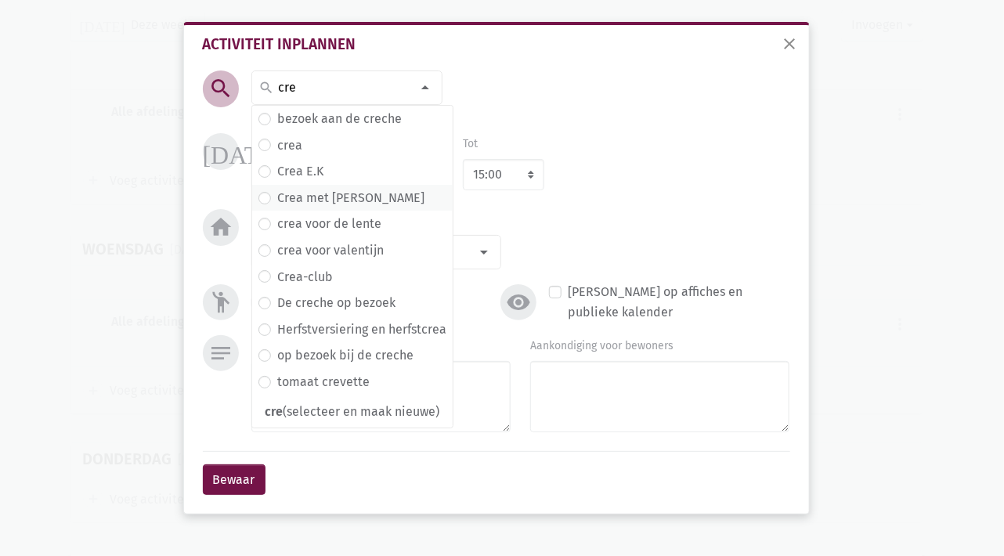
type input "cre"
click at [360, 192] on label "Crea met [PERSON_NAME]" at bounding box center [350, 198] width 147 height 20
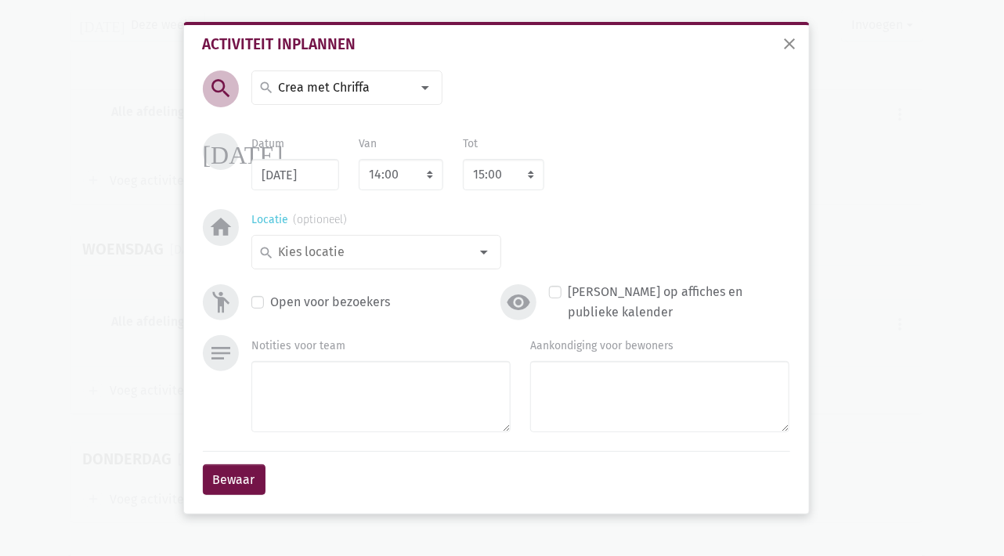
click at [397, 257] on input at bounding box center [373, 252] width 194 height 20
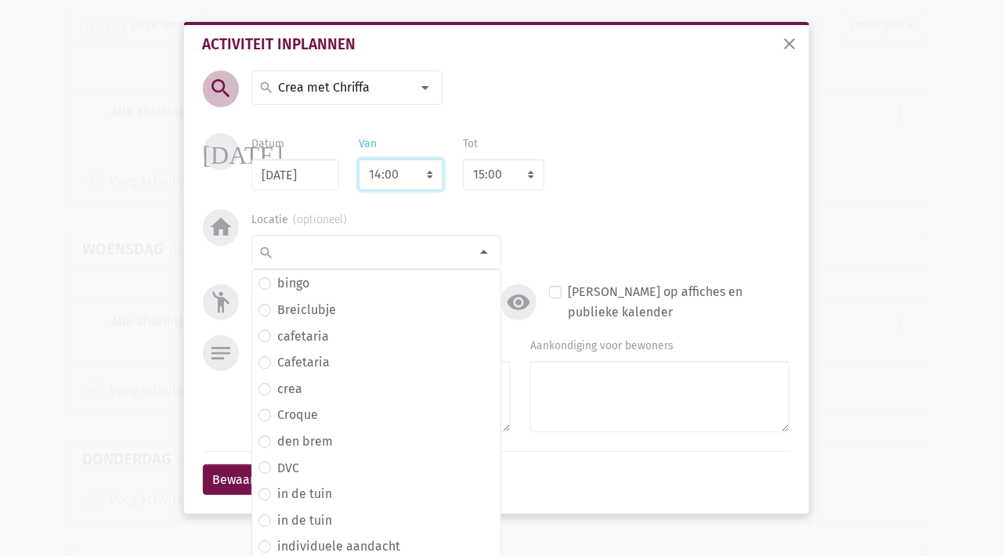
click at [404, 175] on select "7:00 7:15 7:30 7:45 8:00 8:15 8:30 8:45 9:00 9:15 9:30 9:45 10:00 10:15 10:30 1…" at bounding box center [401, 174] width 85 height 31
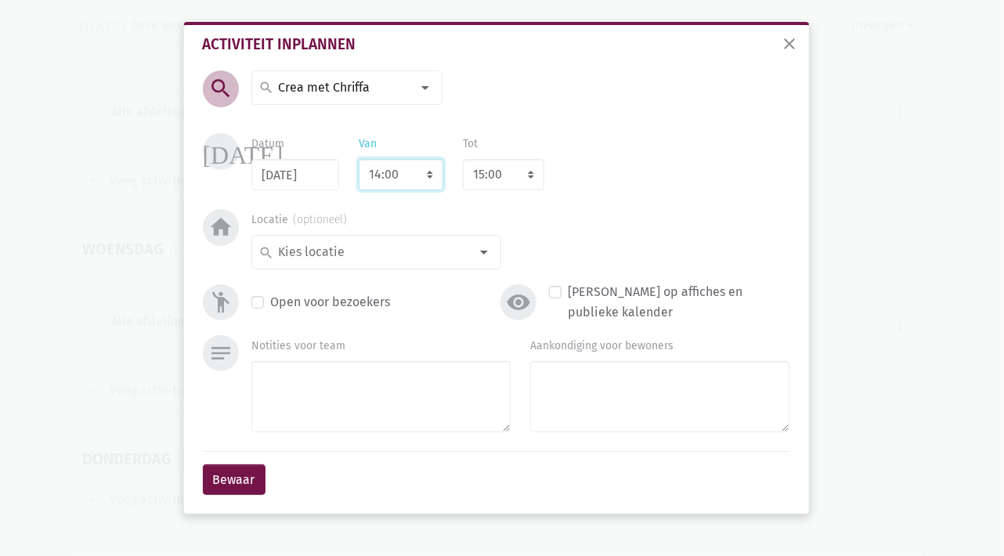
select select "14:30"
click at [359, 159] on select "7:00 7:15 7:30 7:45 8:00 8:15 8:30 8:45 9:00 9:15 9:30 9:45 10:00 10:15 10:30 1…" at bounding box center [401, 174] width 85 height 31
select select "15:30"
click at [344, 261] on input at bounding box center [373, 252] width 194 height 20
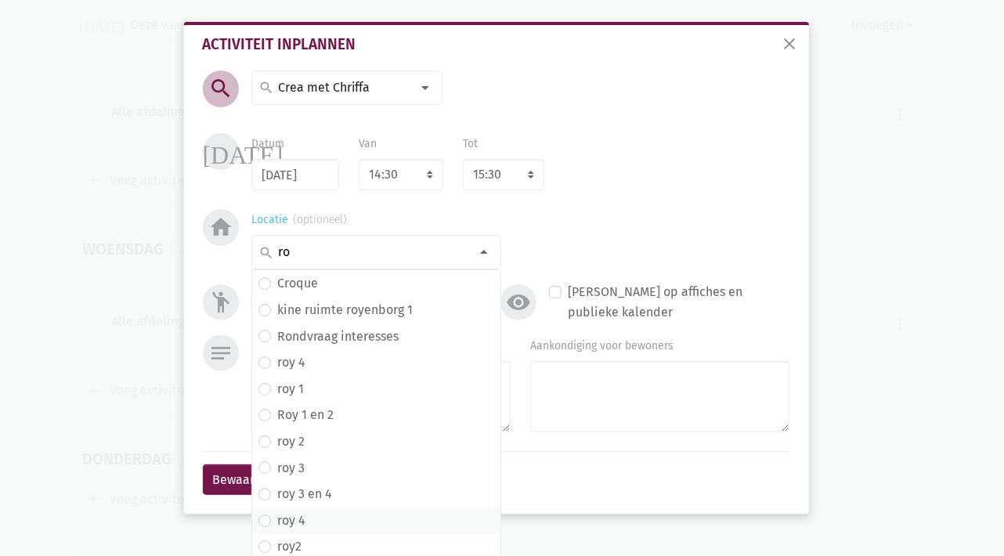
type input "ro"
click at [297, 524] on label "roy 4" at bounding box center [291, 521] width 28 height 20
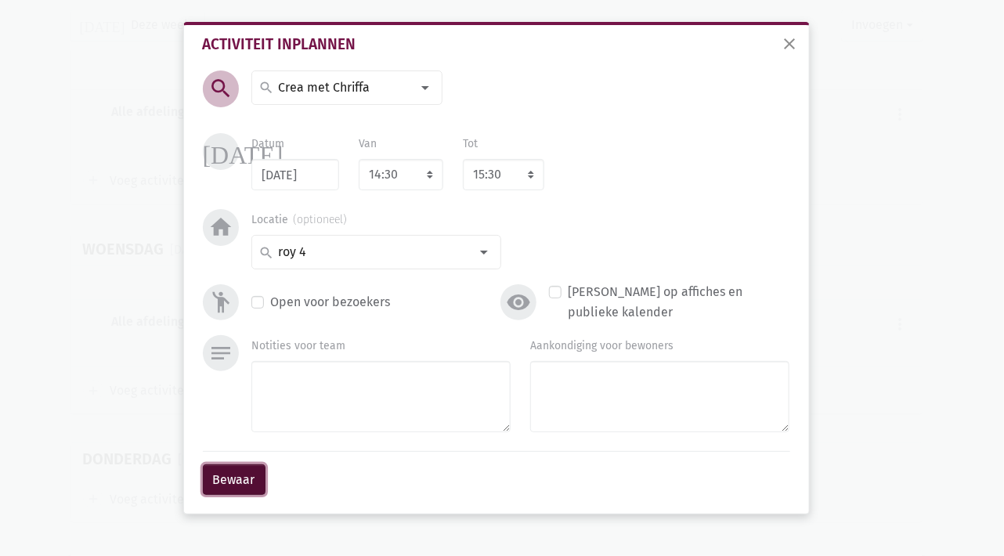
click at [229, 479] on button "Bewaar" at bounding box center [234, 480] width 63 height 31
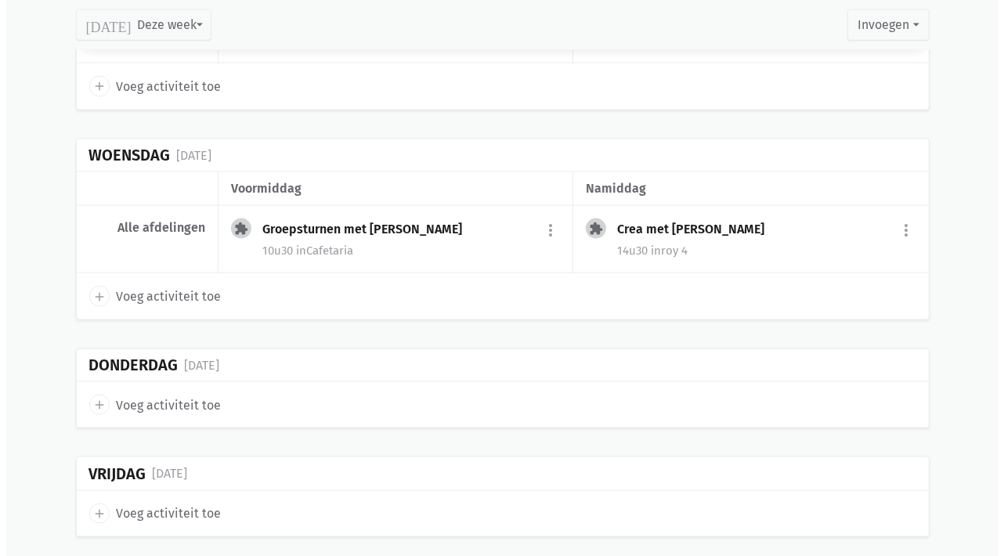
scroll to position [1959, 0]
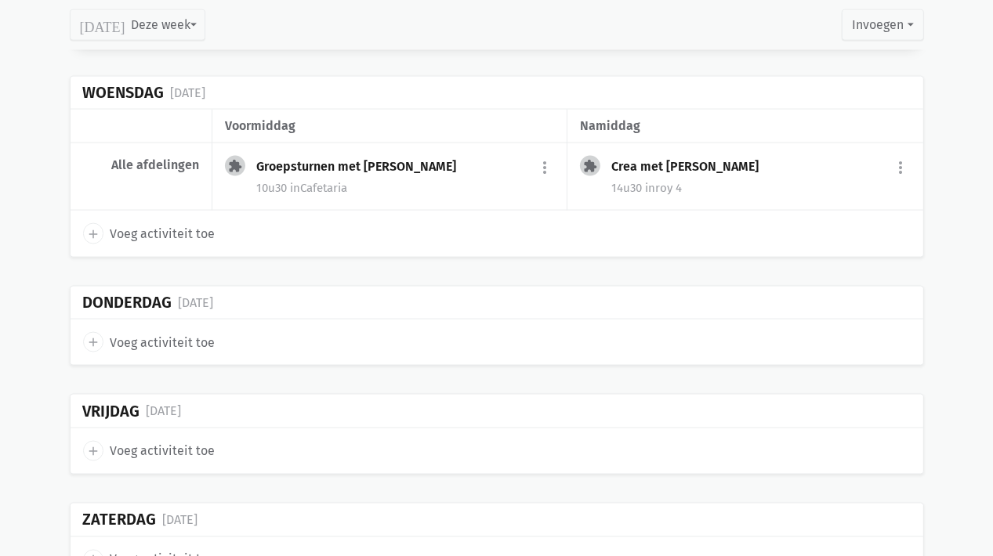
click at [92, 335] on icon "add" at bounding box center [93, 342] width 14 height 14
select select "14:00"
select select "15:00"
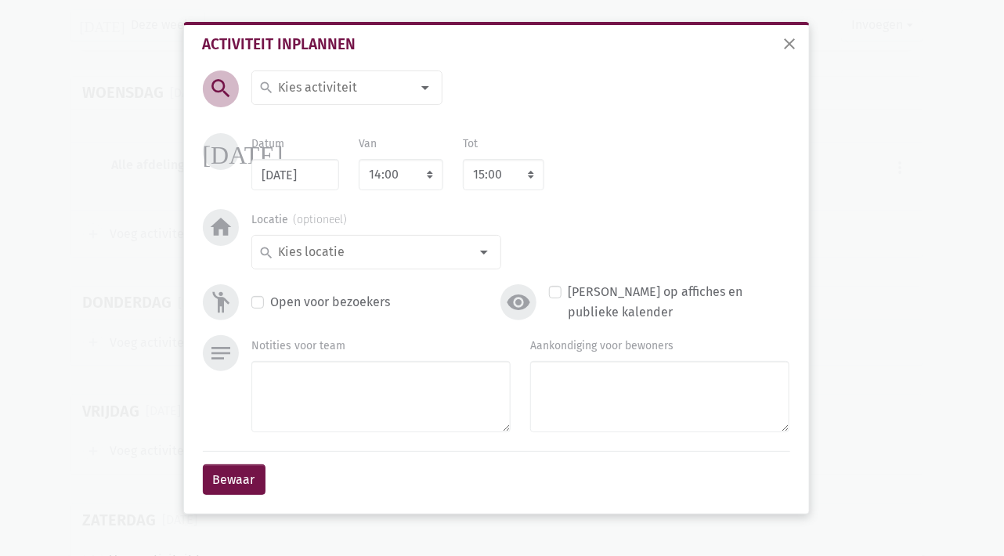
click at [305, 89] on input at bounding box center [344, 88] width 136 height 20
type input "Muziek van vroeger"
click at [411, 175] on select "7:00 7:15 7:30 7:45 8:00 8:15 8:30 8:45 9:00 9:15 9:30 9:45 10:00 10:15 10:30 1…" at bounding box center [401, 174] width 85 height 31
select select "10:30"
click at [359, 159] on select "7:00 7:15 7:30 7:45 8:00 8:15 8:30 8:45 9:00 9:15 9:30 9:45 10:00 10:15 10:30 1…" at bounding box center [401, 174] width 85 height 31
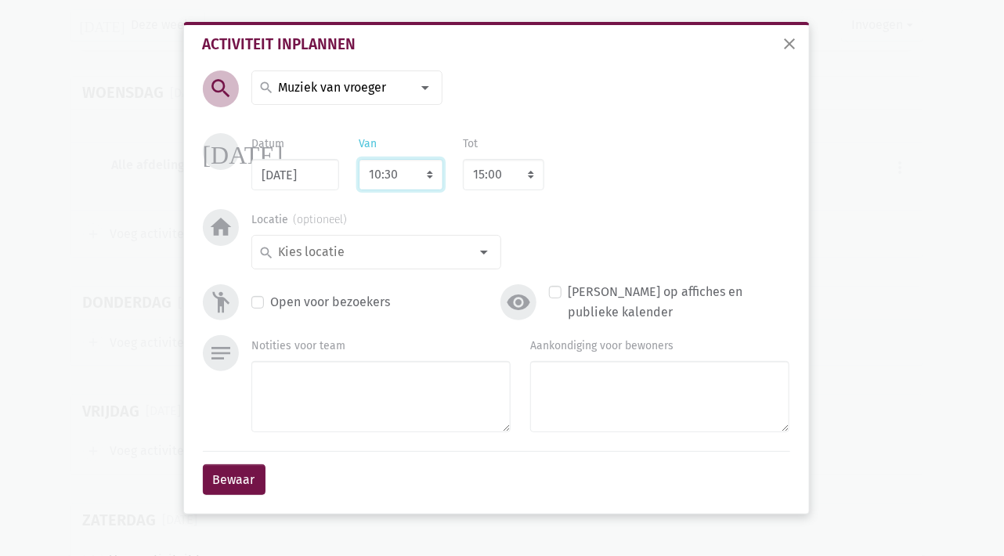
select select "11:30"
click at [399, 259] on input at bounding box center [373, 252] width 194 height 20
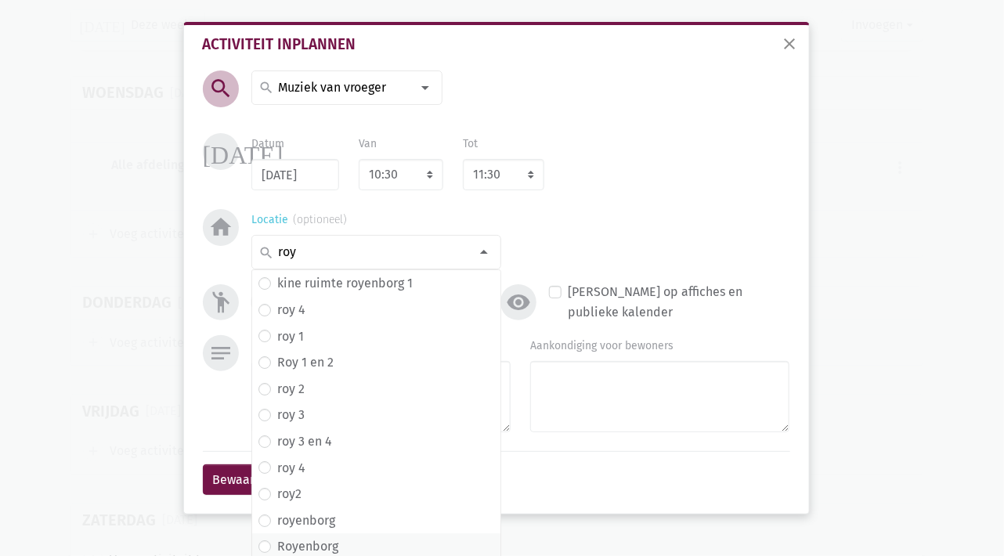
type input "roy"
click at [318, 548] on label "Royenborg" at bounding box center [307, 547] width 61 height 20
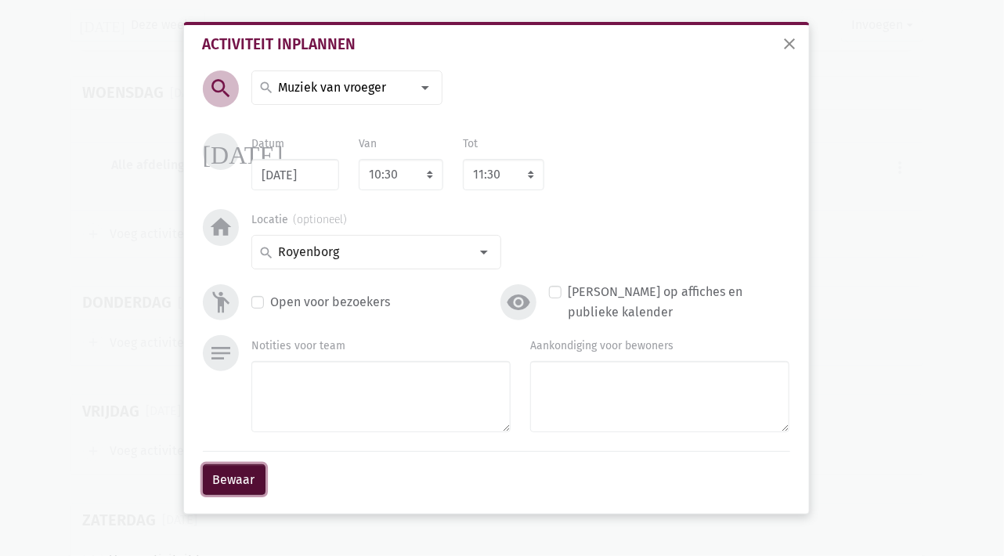
click at [237, 477] on button "Bewaar" at bounding box center [234, 480] width 63 height 31
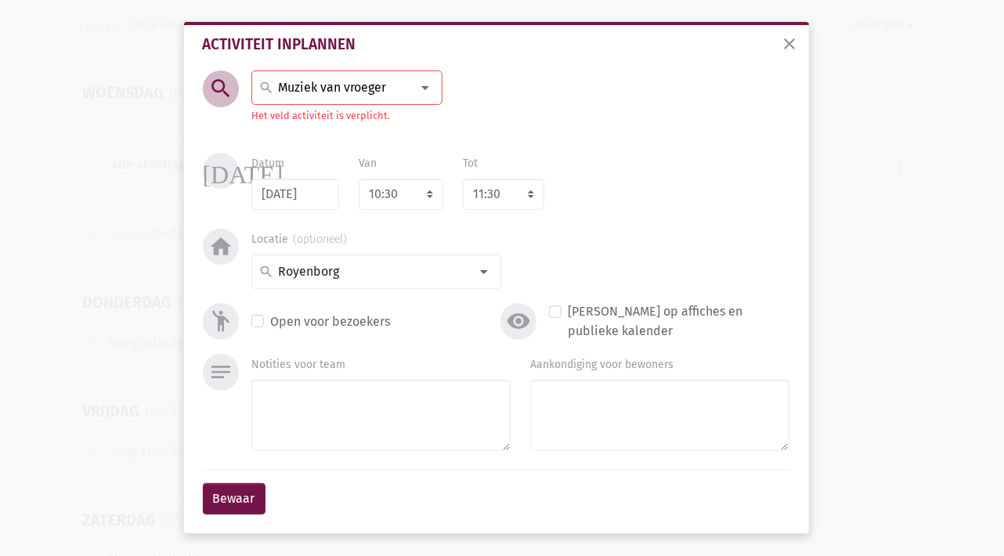
click at [377, 86] on input "Muziek van vroeger" at bounding box center [344, 88] width 136 height 20
click at [470, 122] on span "Muziek van vroeger (selecteer en maak nieuwe)" at bounding box center [398, 122] width 293 height 20
click at [230, 494] on button "Bewaar" at bounding box center [234, 498] width 63 height 31
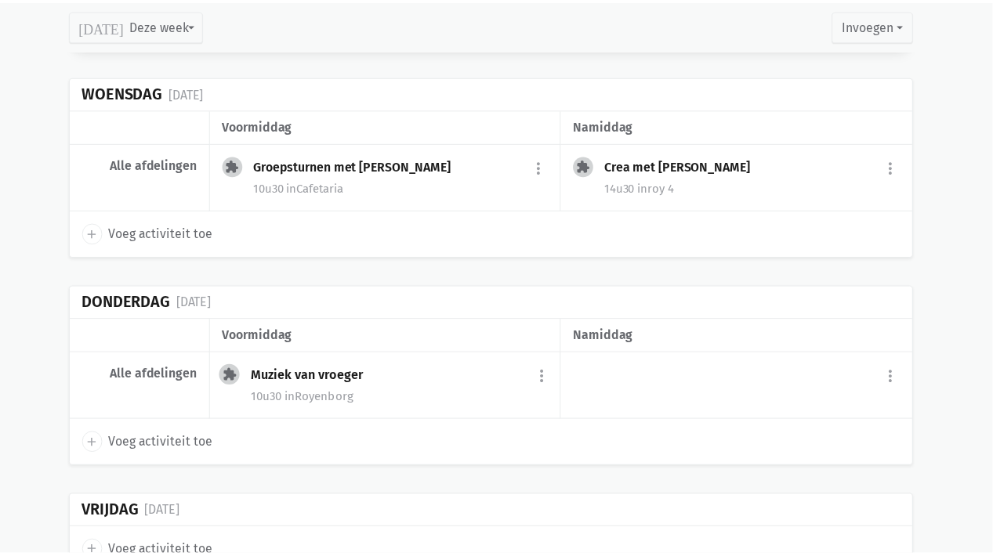
scroll to position [2011, 0]
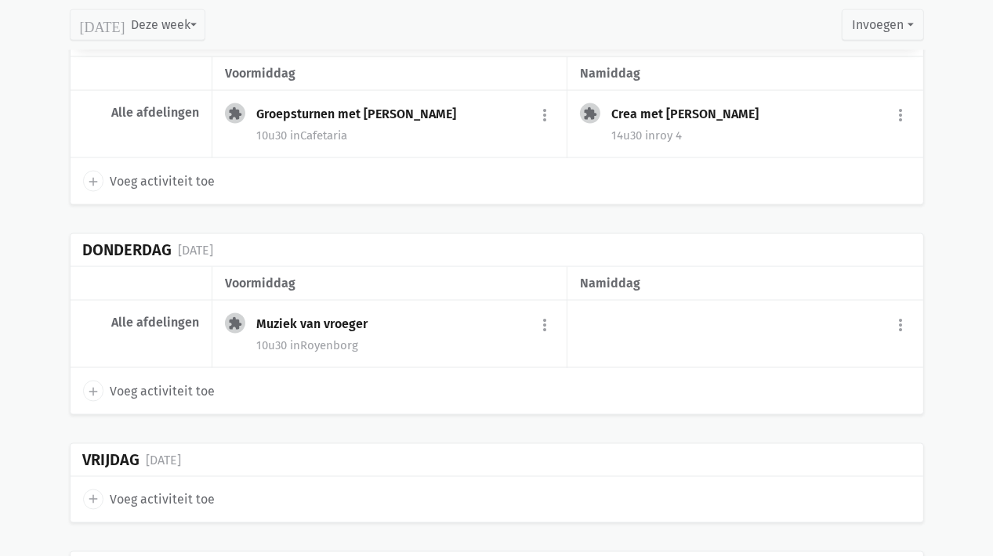
click at [97, 385] on icon "add" at bounding box center [93, 392] width 14 height 14
select select "14:00"
select select "15:00"
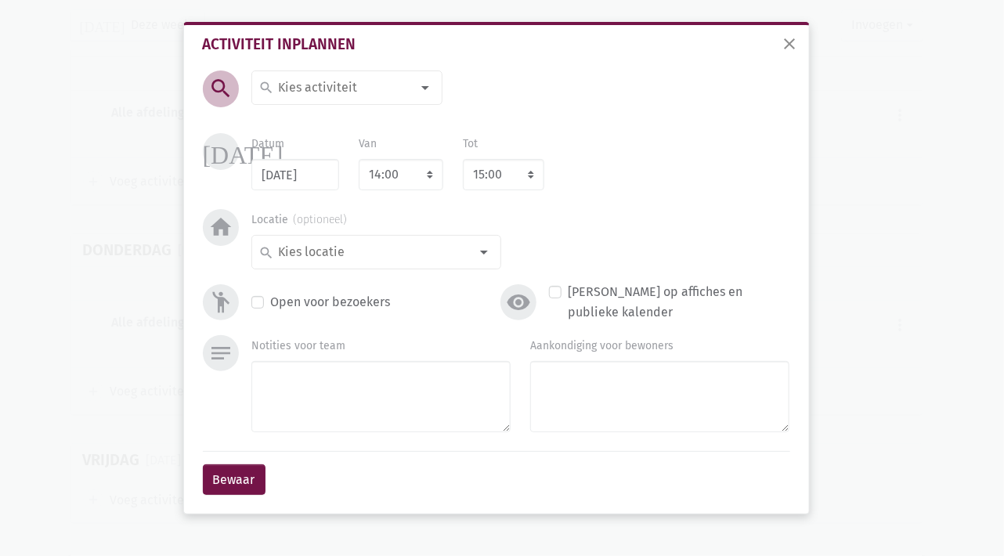
click at [385, 78] on input at bounding box center [344, 88] width 136 height 20
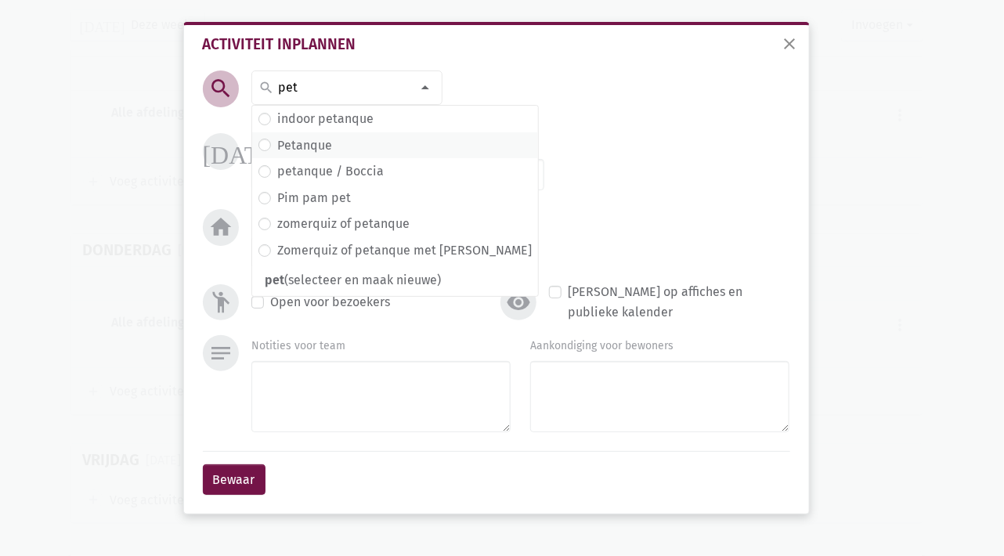
type input "pet"
click at [336, 144] on span "Petanque" at bounding box center [395, 146] width 273 height 20
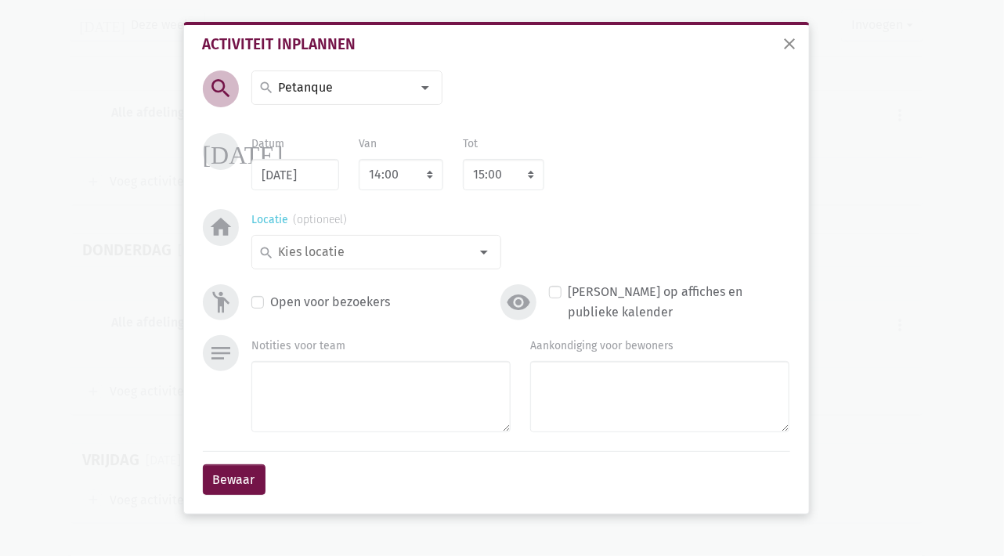
click at [385, 250] on input at bounding box center [373, 252] width 194 height 20
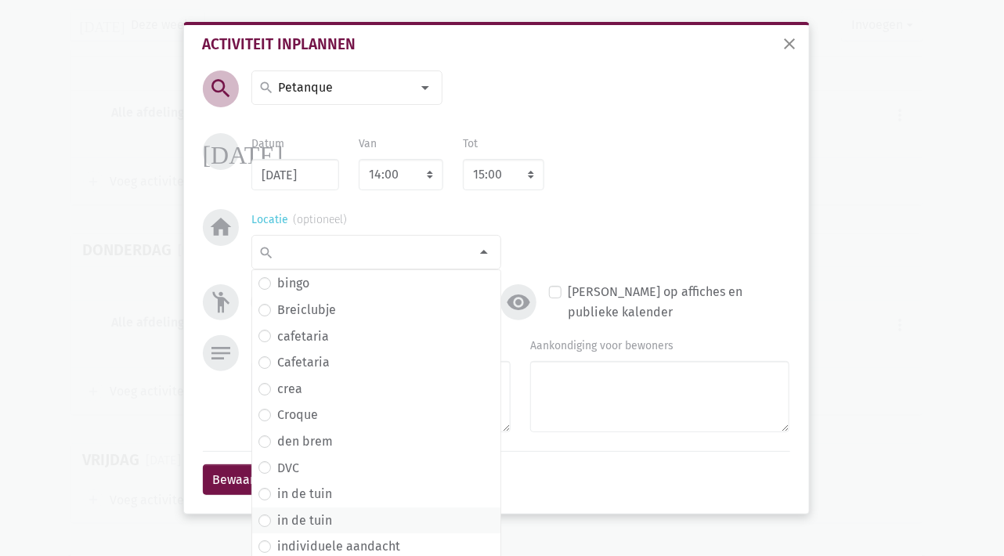
click at [356, 525] on span "in de tuin" at bounding box center [377, 521] width 236 height 20
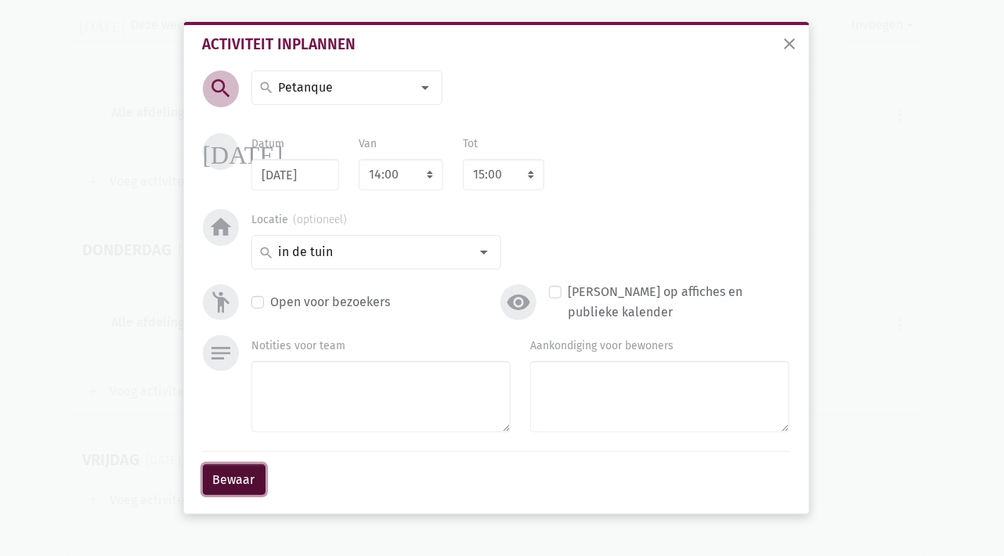
click at [226, 475] on button "Bewaar" at bounding box center [234, 480] width 63 height 31
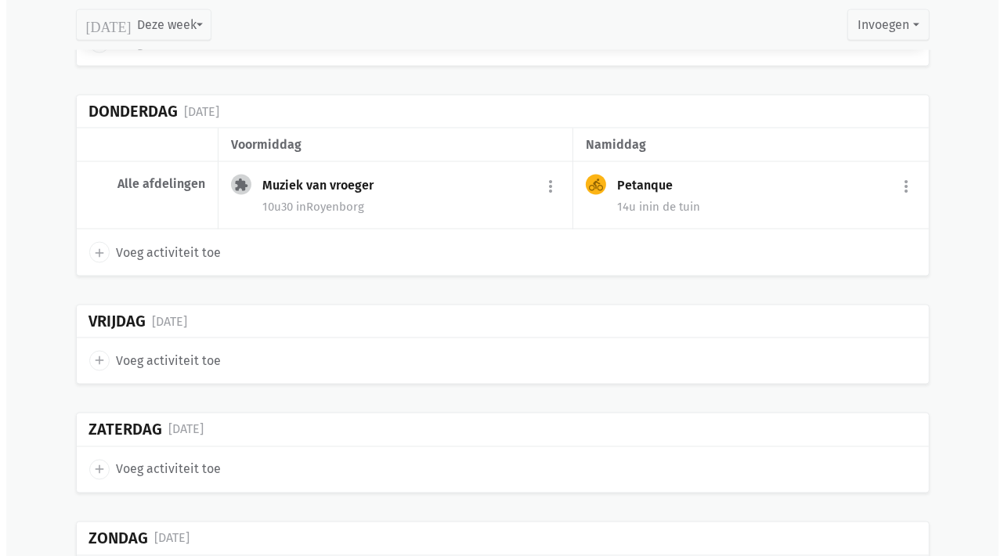
scroll to position [2168, 0]
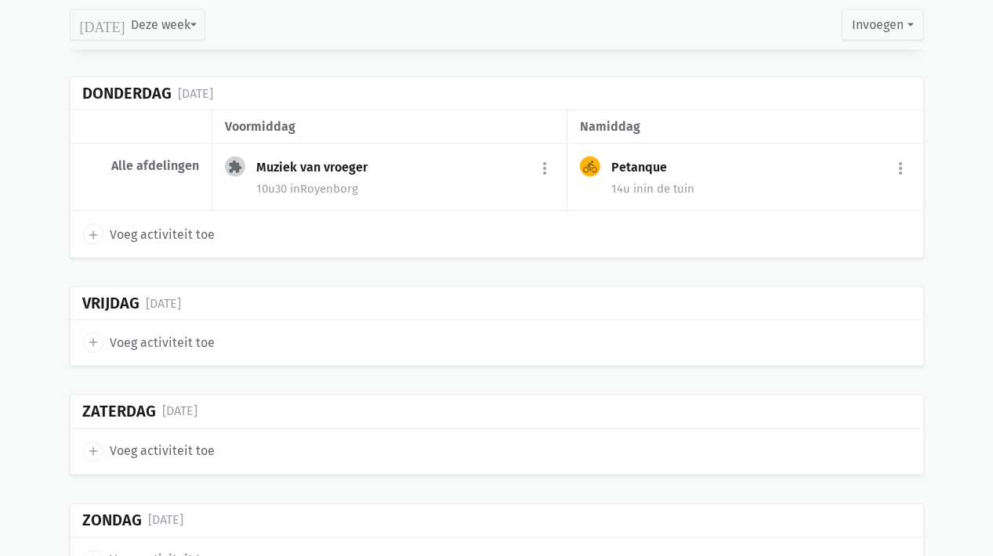
click at [91, 336] on icon "add" at bounding box center [93, 343] width 14 height 14
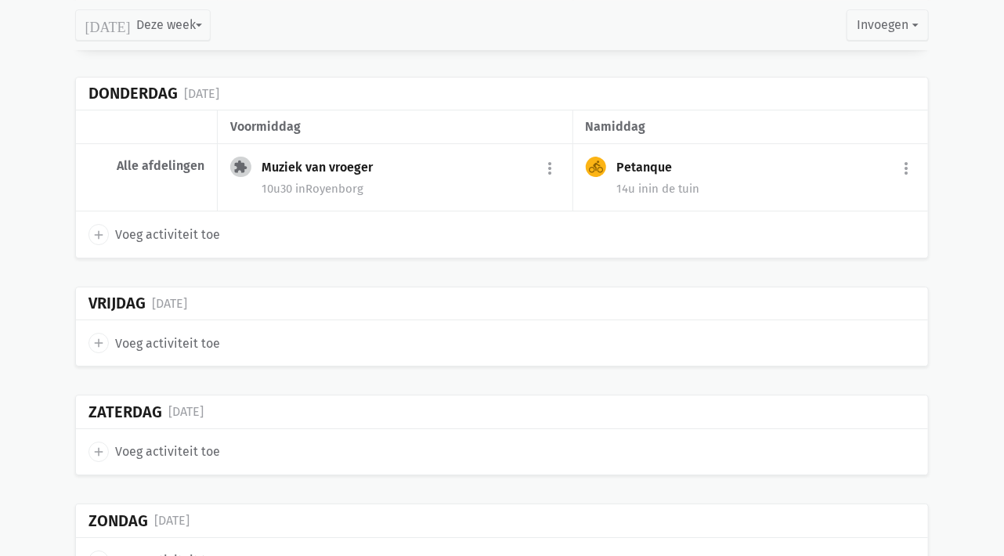
select select "14:00"
select select "15:00"
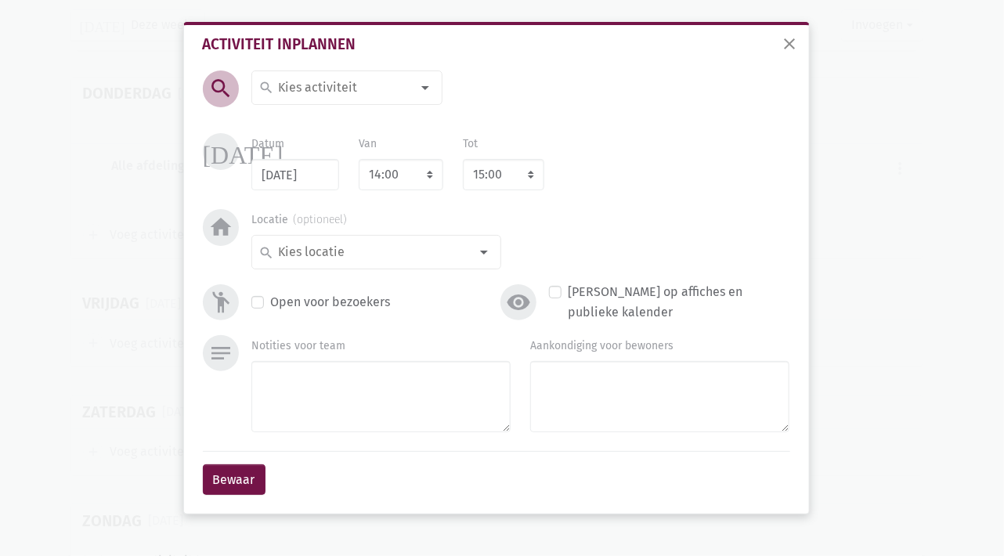
click at [291, 92] on input at bounding box center [344, 88] width 136 height 20
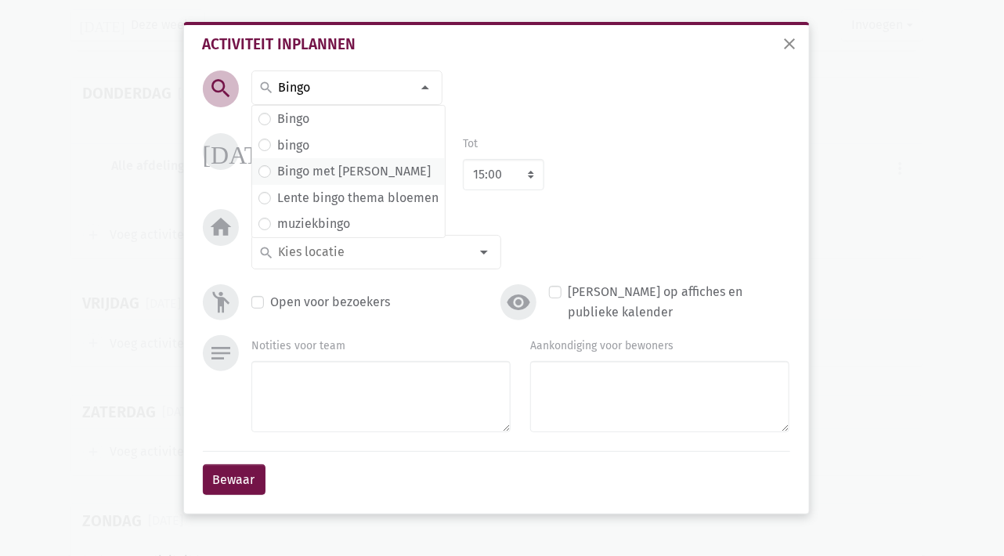
type input "Bingo"
click at [313, 176] on label "Bingo met [PERSON_NAME]" at bounding box center [354, 171] width 154 height 20
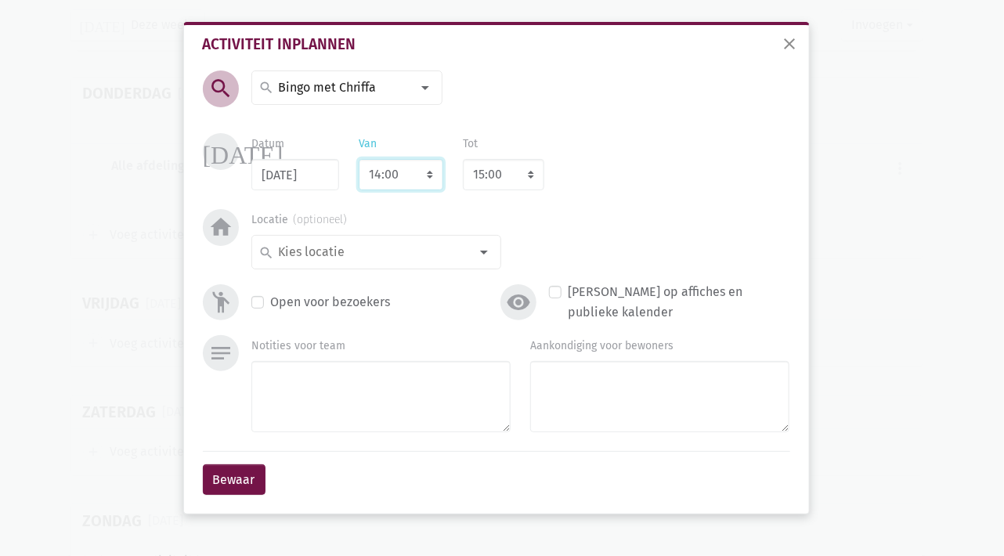
click at [404, 173] on select "7:00 7:15 7:30 7:45 8:00 8:15 8:30 8:45 9:00 9:15 9:30 9:45 10:00 10:15 10:30 1…" at bounding box center [401, 174] width 85 height 31
select select "10:30"
click at [359, 159] on select "7:00 7:15 7:30 7:45 8:00 8:15 8:30 8:45 9:00 9:15 9:30 9:45 10:00 10:15 10:30 1…" at bounding box center [401, 174] width 85 height 31
select select "11:30"
click at [295, 254] on input at bounding box center [373, 252] width 194 height 20
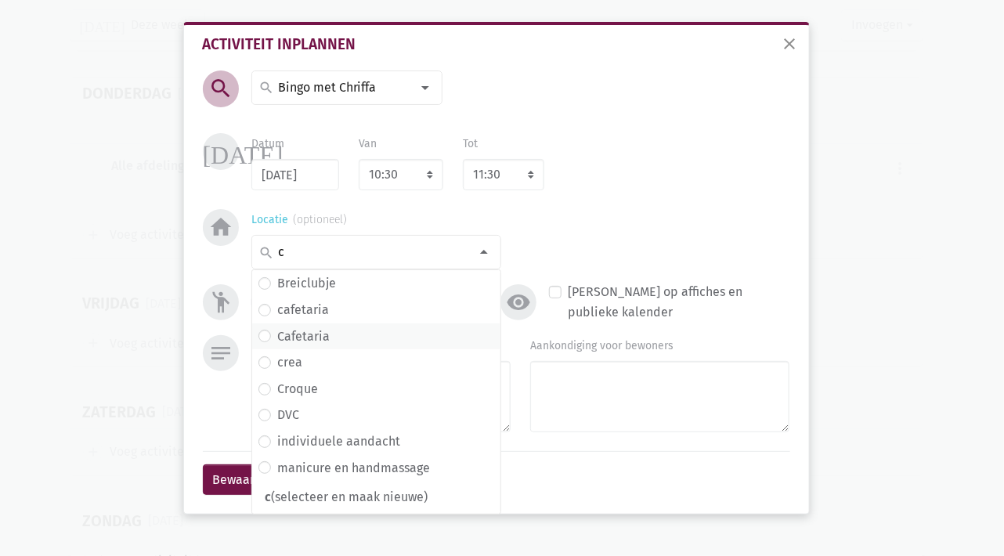
type input "c"
click at [304, 333] on label "Cafetaria" at bounding box center [303, 337] width 52 height 20
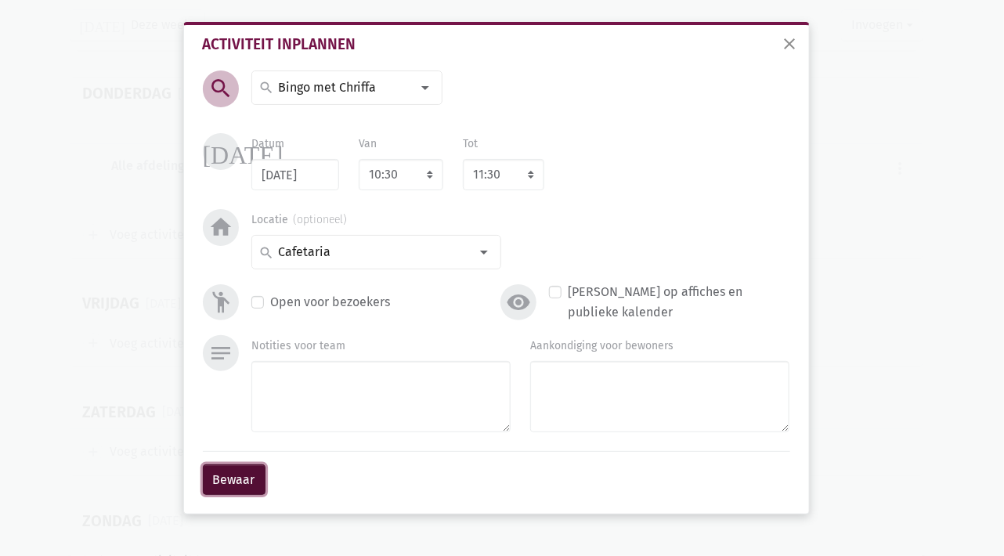
click at [223, 481] on button "Bewaar" at bounding box center [234, 480] width 63 height 31
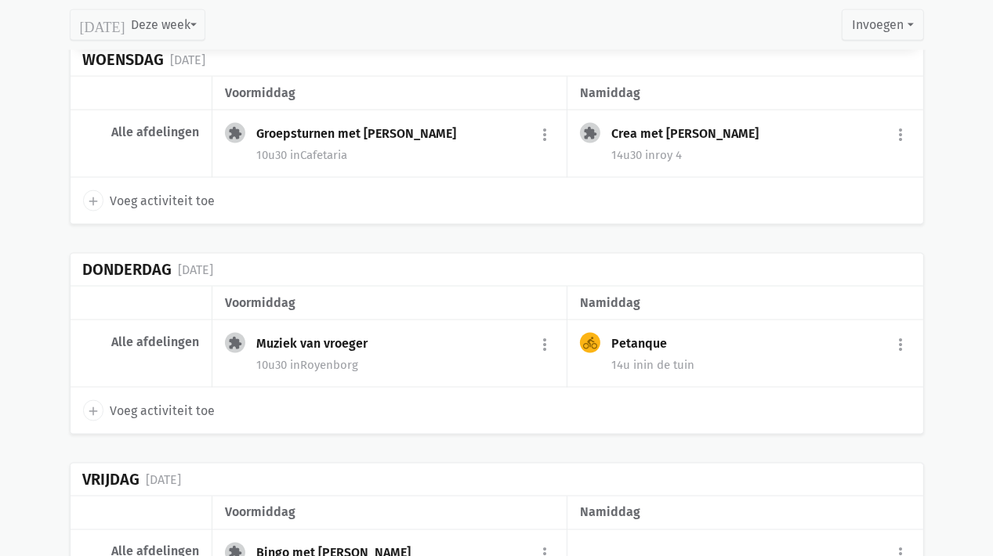
scroll to position [1600, 0]
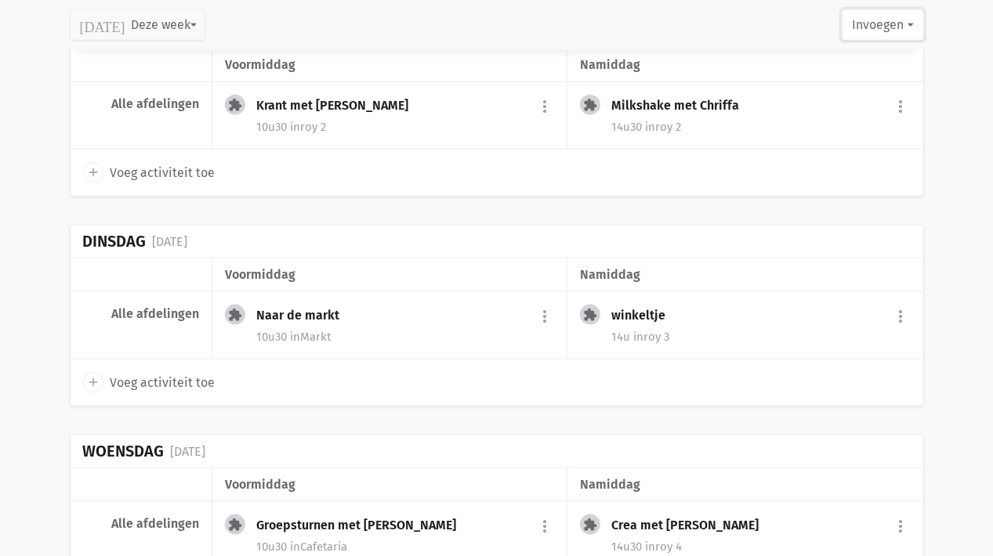
click at [888, 24] on button "Invoegen" at bounding box center [881, 24] width 81 height 31
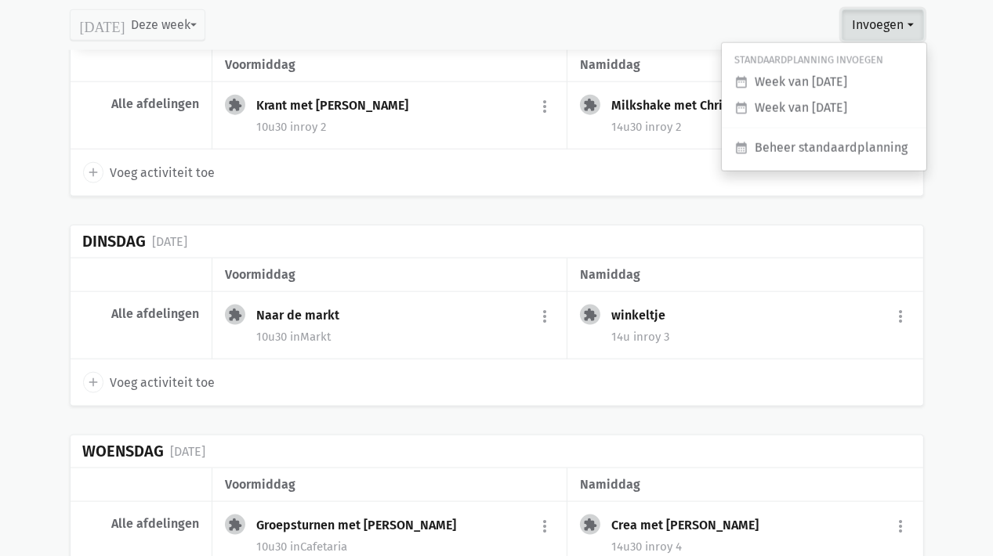
click at [889, 26] on button "Invoegen" at bounding box center [881, 24] width 81 height 31
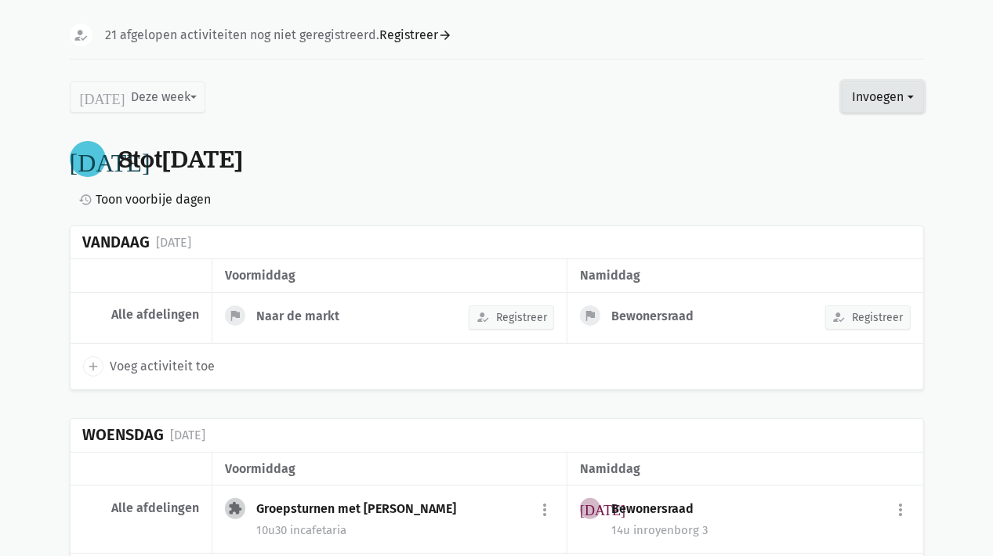
scroll to position [0, 0]
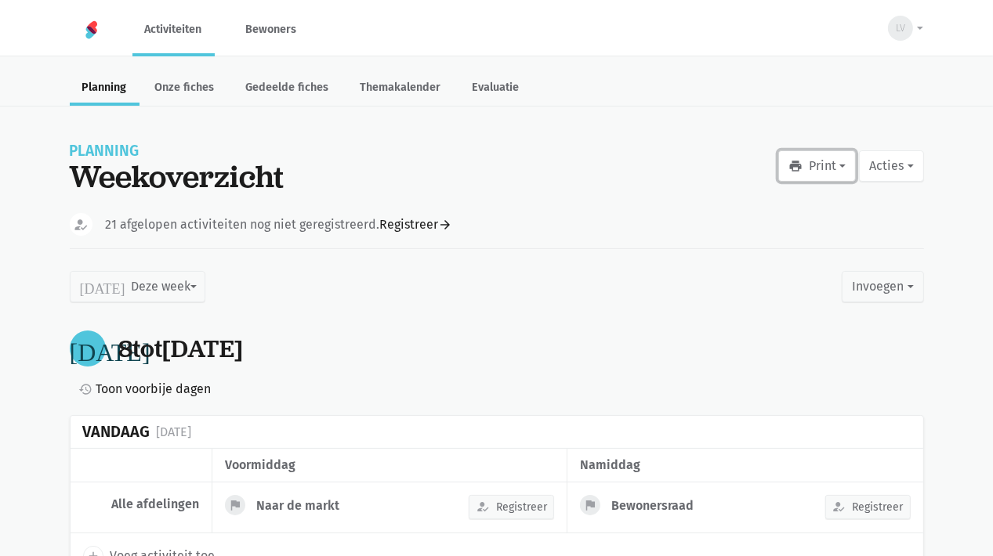
click at [819, 178] on button "print Print" at bounding box center [817, 165] width 78 height 31
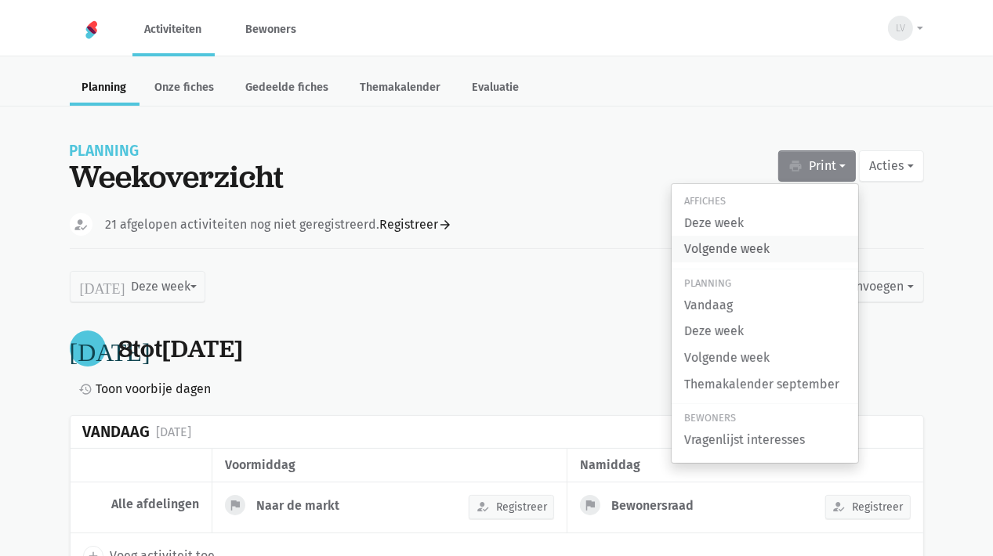
click at [737, 251] on link "Volgende week" at bounding box center [764, 249] width 186 height 27
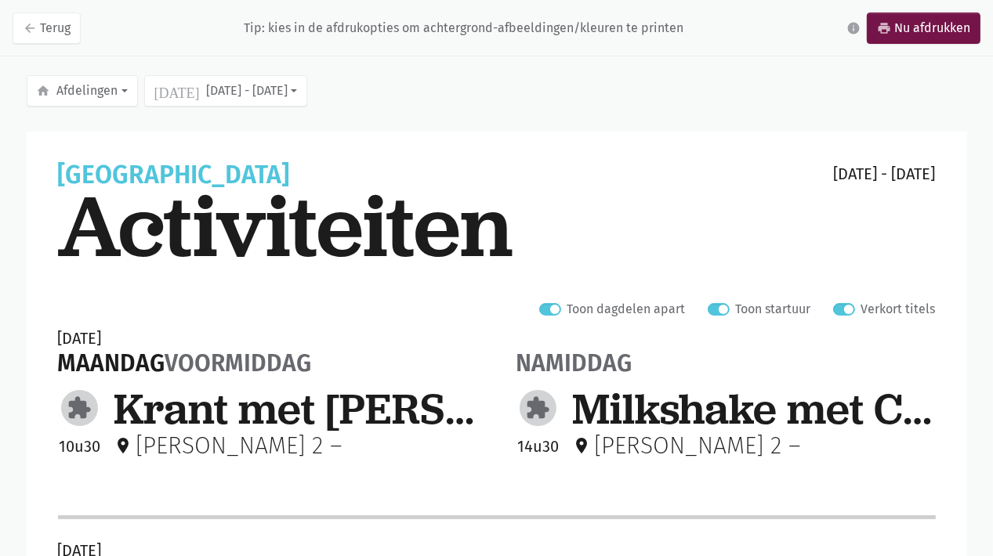
click at [861, 311] on label "Verkort titels" at bounding box center [898, 309] width 74 height 20
click at [845, 311] on input "Verkort titels" at bounding box center [839, 307] width 13 height 16
checkbox input "false"
